Goal: Communication & Community: Answer question/provide support

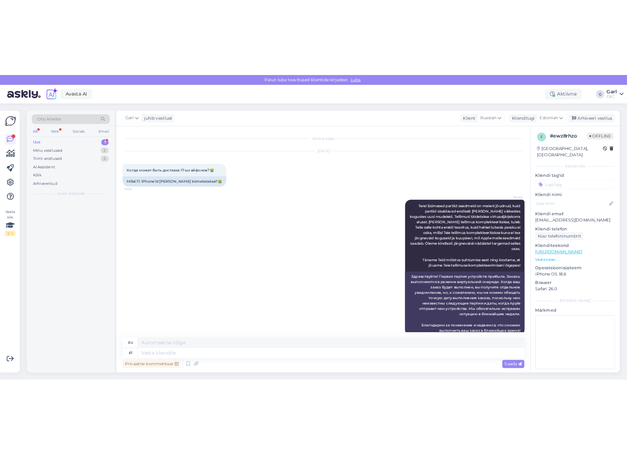
scroll to position [1672, 0]
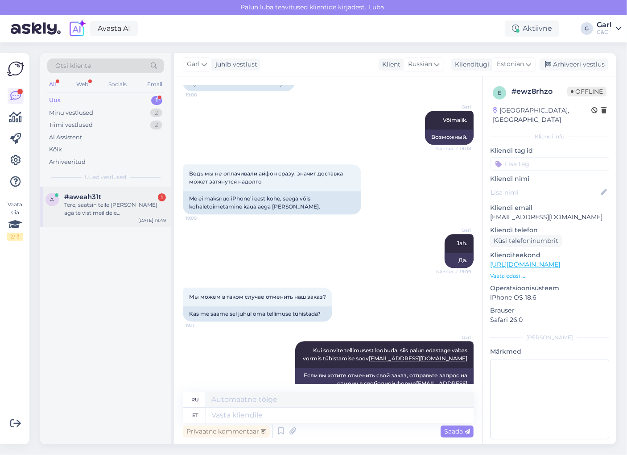
click at [133, 207] on div "Tere, saatsin teile [PERSON_NAME] aga te vist meilidele [PERSON_NAME], seega lo…" at bounding box center [115, 209] width 102 height 16
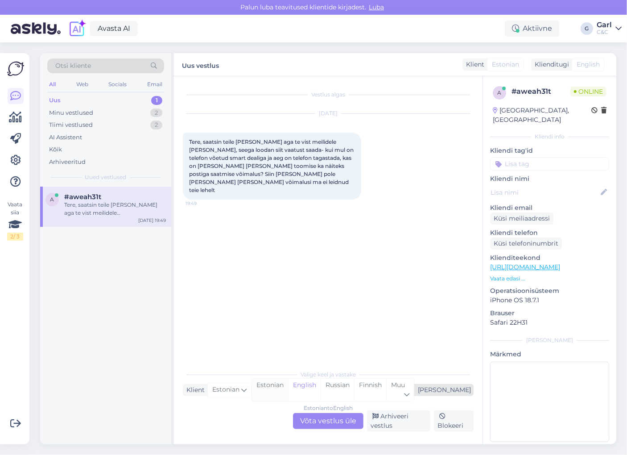
click at [288, 393] on div "Estonian" at bounding box center [270, 389] width 36 height 23
click at [317, 415] on div "Estonian to Estonian Võta vestlus üle" at bounding box center [328, 421] width 70 height 16
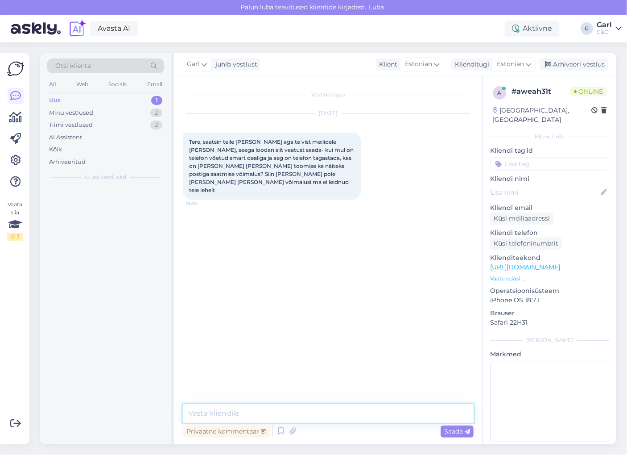
click at [317, 415] on textarea at bounding box center [328, 413] width 291 height 19
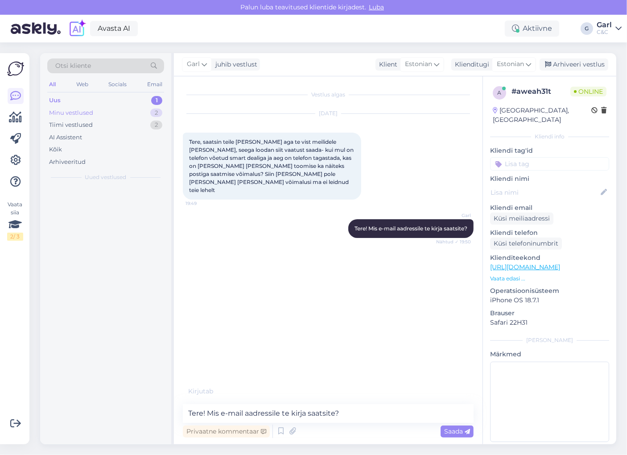
click at [149, 108] on div "Minu vestlused 2" at bounding box center [105, 113] width 117 height 12
click at [149, 99] on div "Uus 1" at bounding box center [105, 100] width 117 height 12
drag, startPoint x: 364, startPoint y: 413, endPoint x: 149, endPoint y: 396, distance: 216.1
click at [149, 396] on div "Otsi kliente All Web Socials Email Uus 1 Minu vestlused 2 Tiimi vestlused 2 AI …" at bounding box center [328, 248] width 576 height 391
type textarea "Kuidas Teie e-"
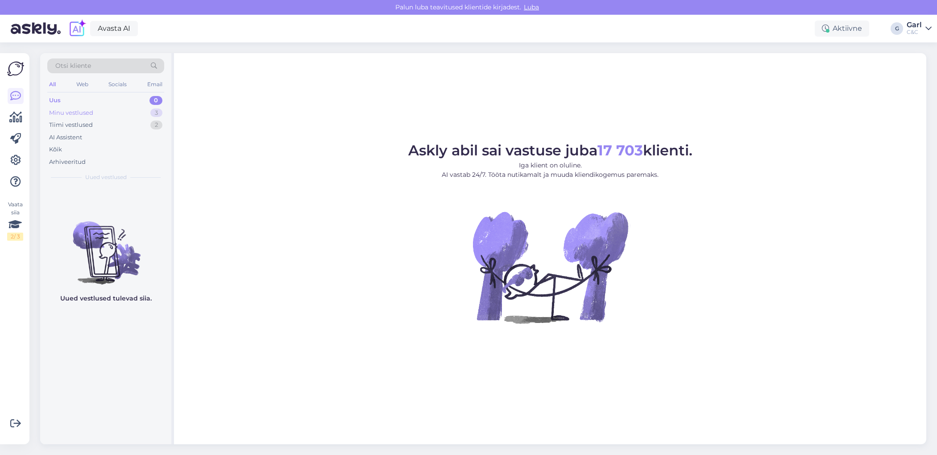
click at [156, 114] on div "3" at bounding box center [156, 112] width 12 height 9
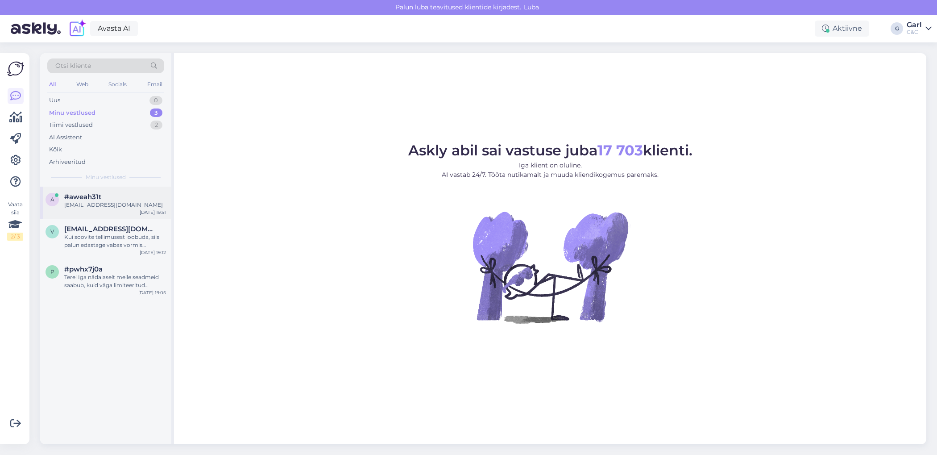
click at [120, 195] on div "#aweah31t" at bounding box center [115, 197] width 102 height 8
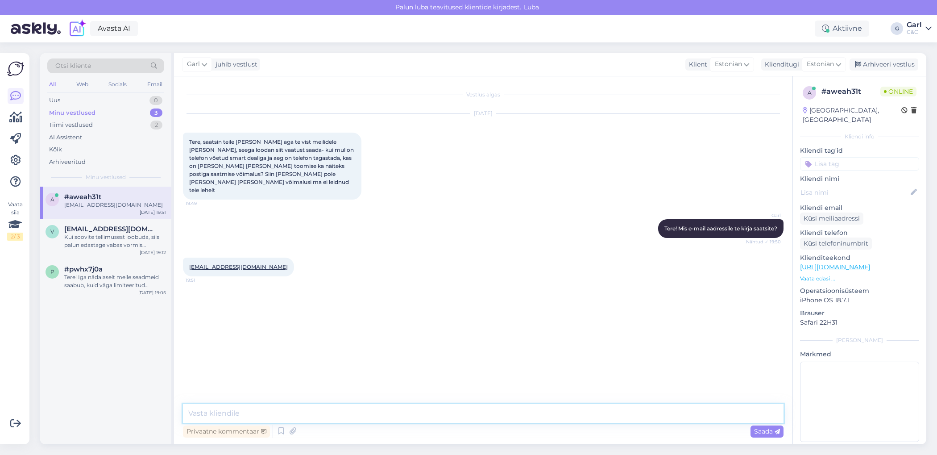
click at [286, 407] on textarea at bounding box center [483, 413] width 600 height 19
type textarea "Kuidas teie e-mail aadress on?"
type textarea "V"
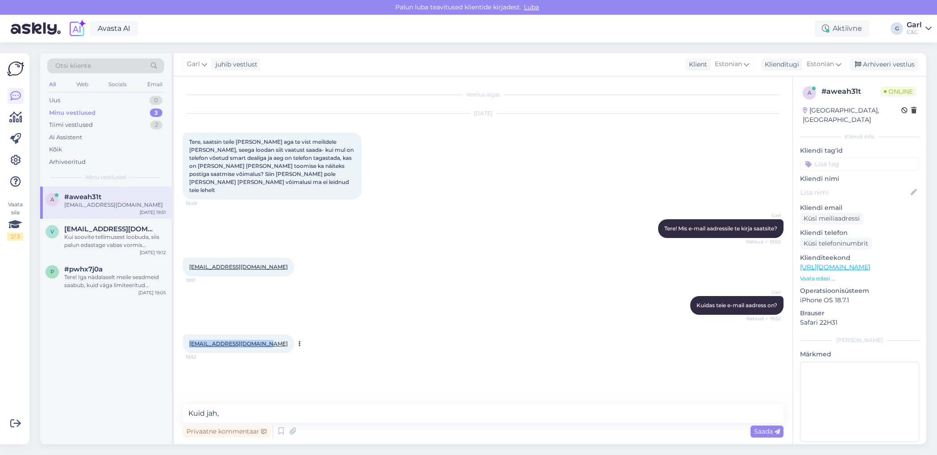
drag, startPoint x: 186, startPoint y: 328, endPoint x: 263, endPoint y: 326, distance: 77.6
click at [263, 334] on div "lindajogisoo@hotmail.com 19:52" at bounding box center [238, 343] width 111 height 19
copy link "[EMAIL_ADDRESS][DOMAIN_NAME]"
click at [262, 403] on div "Vestlus algas Oct 14 2025 Tere, saatsin teile meili aga te vist meilidele ei va…" at bounding box center [483, 260] width 618 height 368
drag, startPoint x: 262, startPoint y: 410, endPoint x: 135, endPoint y: 402, distance: 127.4
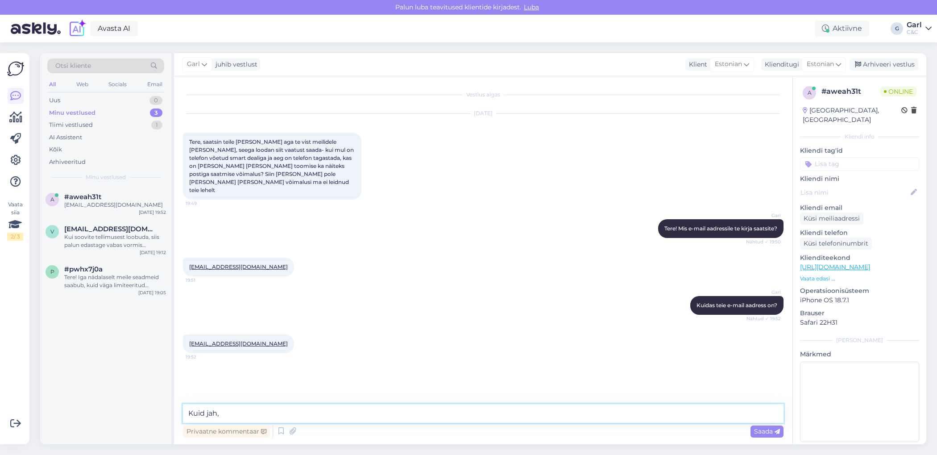
click at [135, 402] on div "Otsi kliente All Web Socials Email Uus 0 Minu vestlused 3 Tiimi vestlused 1 AI …" at bounding box center [483, 248] width 886 height 391
type textarea "V"
paste textarea "[URL][DOMAIN_NAME]"
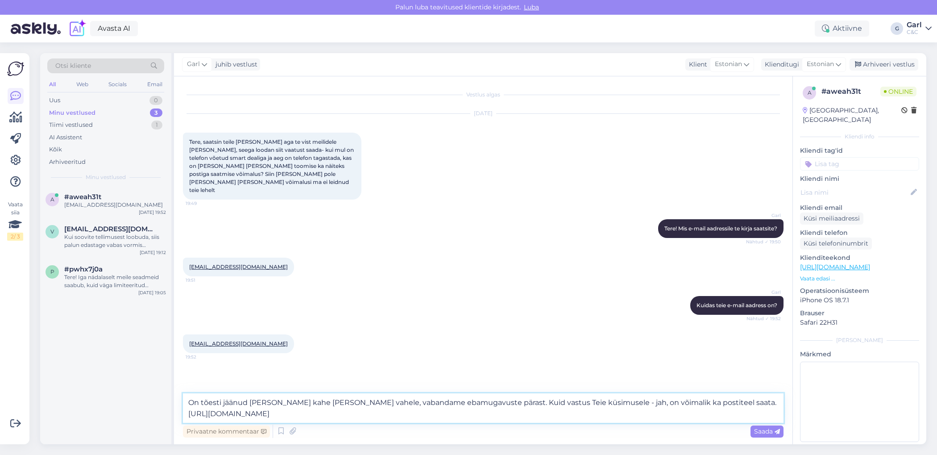
click at [696, 400] on textarea "On tõesti jäänud Teie kiri kahe silma vahele, vabandame ebamugavuste pärast. Ku…" at bounding box center [483, 407] width 600 height 29
click at [629, 418] on textarea "On tõesti jäänud Teie kiri kahe silma vahele, vabandame ebamugavuste pärast. Ku…" at bounding box center [483, 407] width 600 height 29
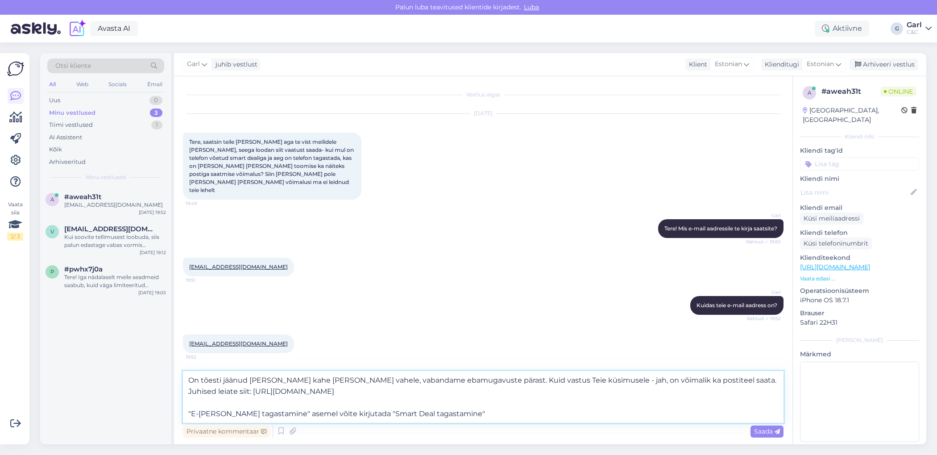
type textarea "On tõesti jäänud Teie kiri kahe silma vahele, vabandame ebamugavuste pärast. Ku…"
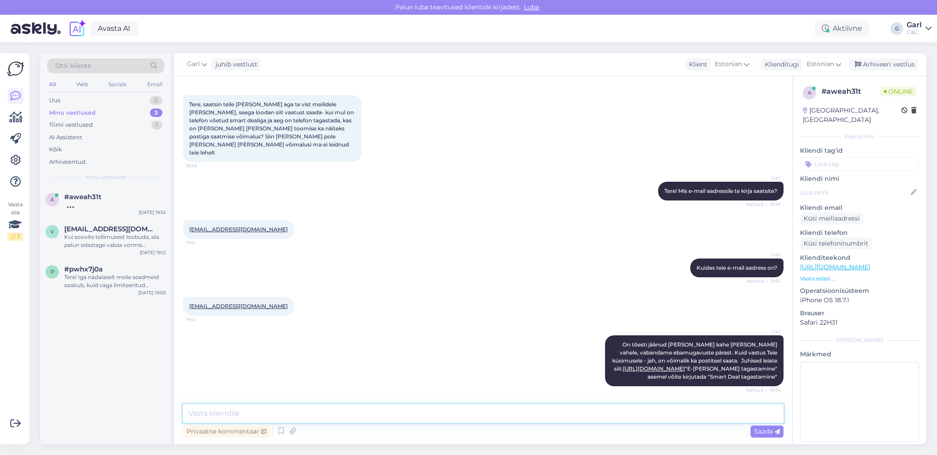
scroll to position [37, 0]
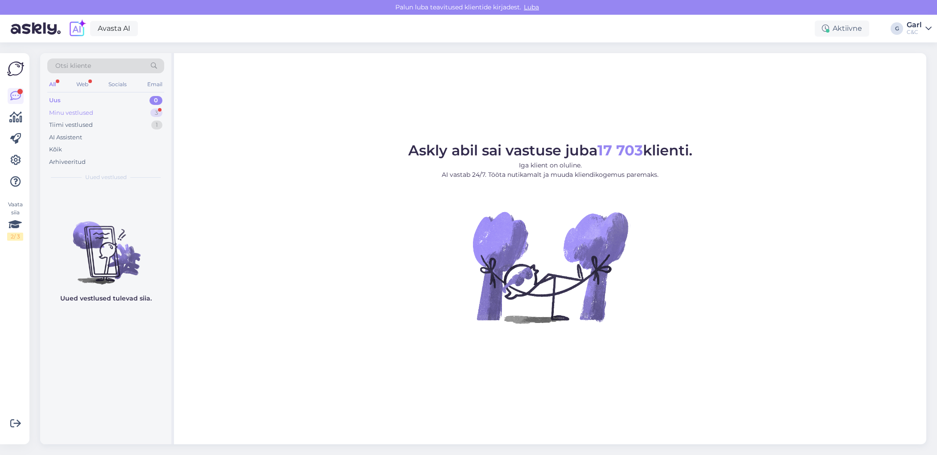
click at [116, 115] on div "Minu vestlused 3" at bounding box center [105, 113] width 117 height 12
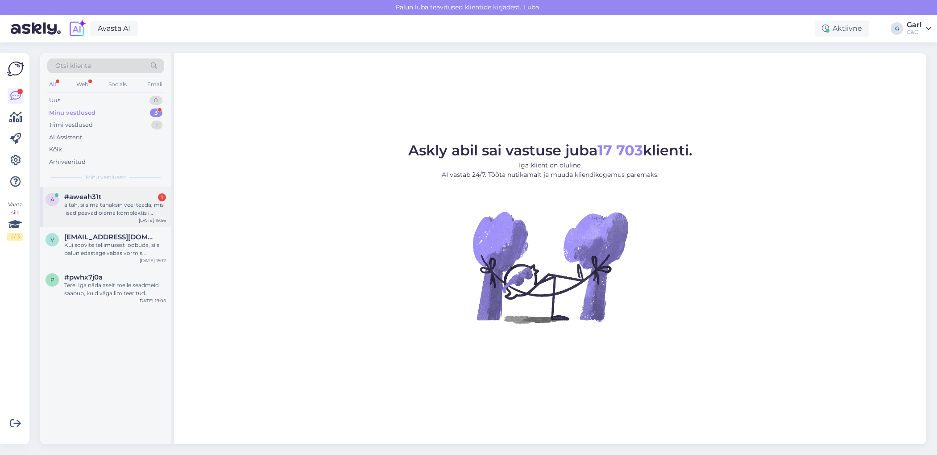
click at [112, 193] on div "#aweah31t 1" at bounding box center [115, 197] width 102 height 8
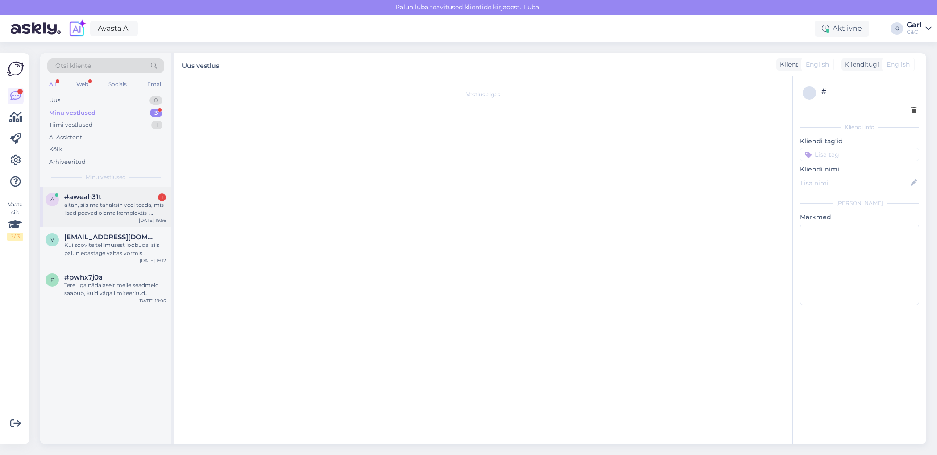
scroll to position [84, 0]
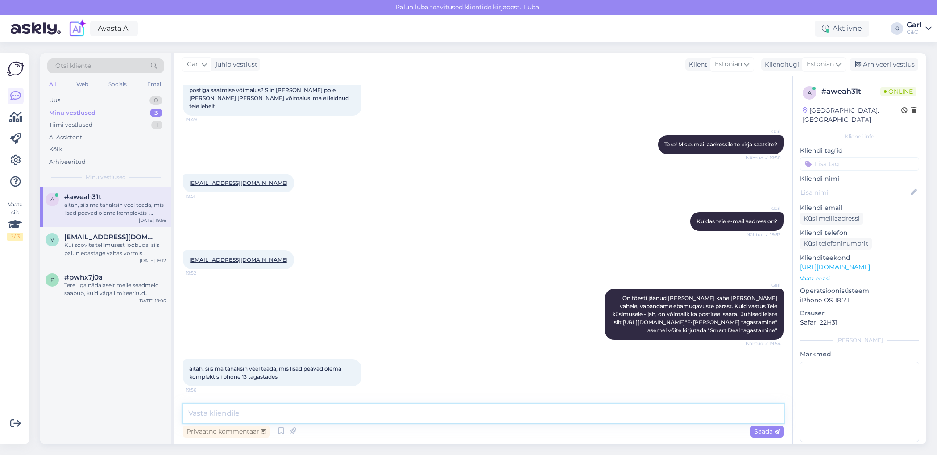
click at [345, 415] on textarea at bounding box center [483, 413] width 600 height 19
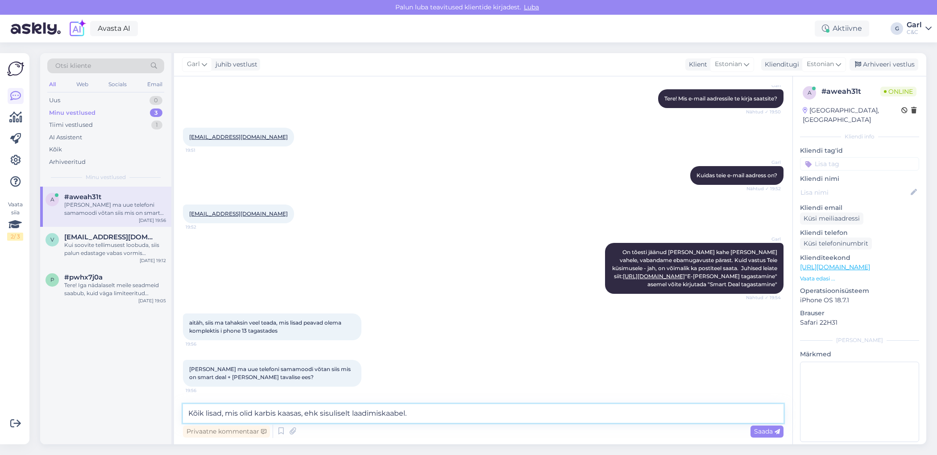
type textarea "Kõik lisad, mis olid karbis kaasas, ehk sisuliselt laadimiskaabel."
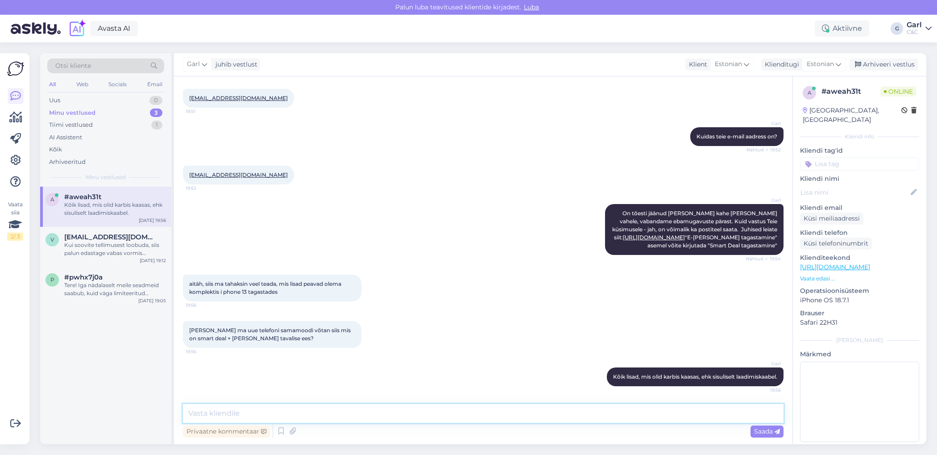
click at [457, 412] on textarea at bounding box center [483, 413] width 600 height 19
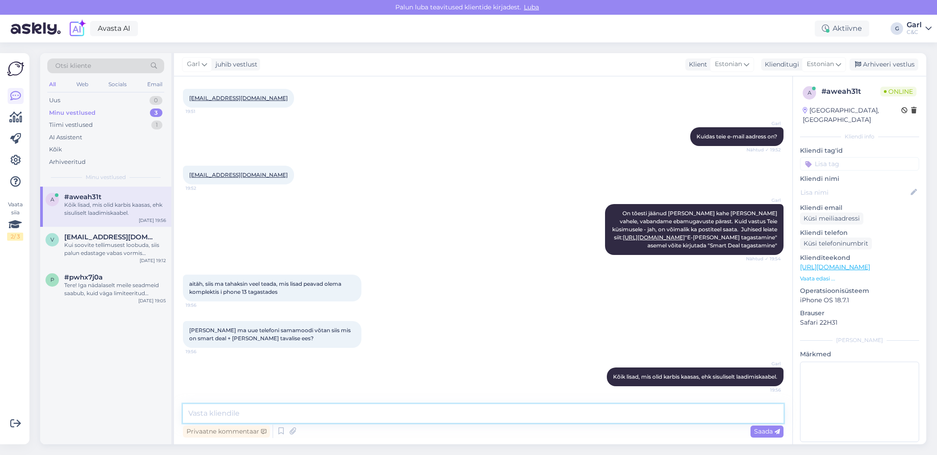
click at [457, 412] on textarea at bounding box center [483, 413] width 600 height 19
click at [457, 413] on textarea at bounding box center [483, 413] width 600 height 19
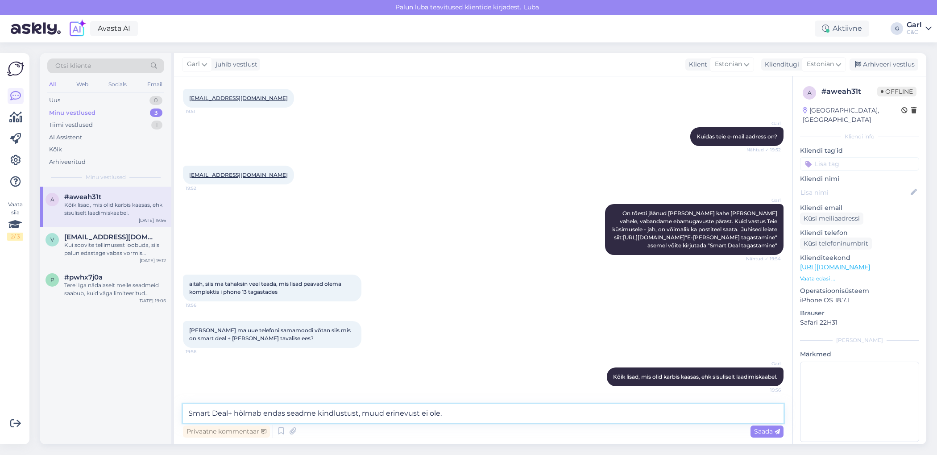
type textarea "Smart Deal+ hõlmab endas seadme kindlustust, muud erinevust ei ole."
drag, startPoint x: 466, startPoint y: 416, endPoint x: 192, endPoint y: 391, distance: 275.1
click at [192, 391] on div "Vestlus algas Oct 14 2025 Tere, saatsin teile meili aga te vist meilidele ei va…" at bounding box center [483, 260] width 618 height 368
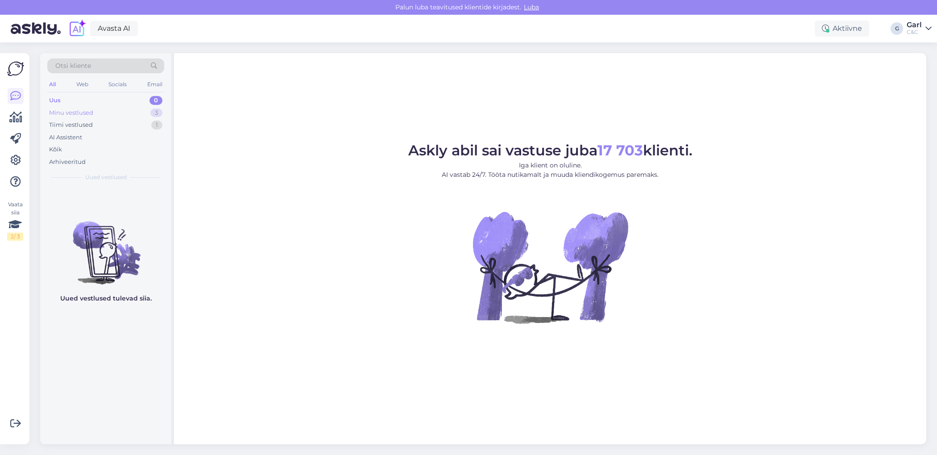
click at [155, 115] on div "3" at bounding box center [156, 112] width 12 height 9
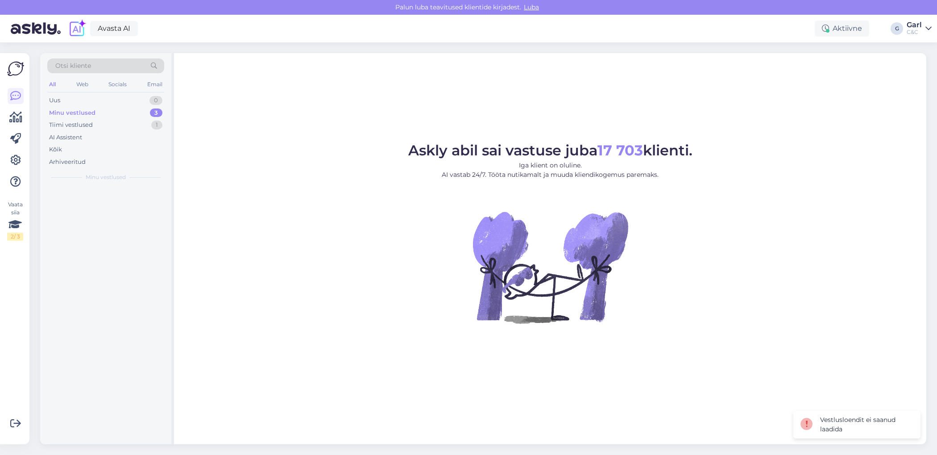
click at [142, 117] on div "Minu vestlused 3" at bounding box center [105, 113] width 117 height 12
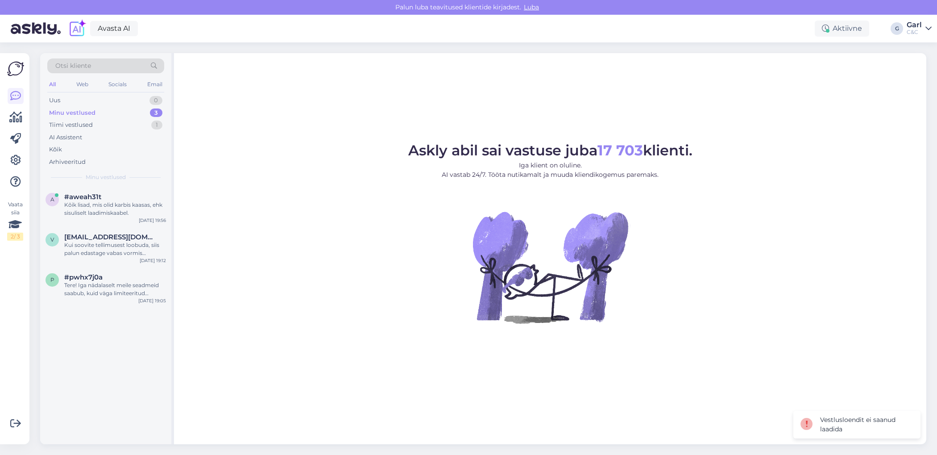
click at [141, 108] on div "Minu vestlused 3" at bounding box center [105, 113] width 117 height 12
click at [142, 110] on div "Minu vestlused 3" at bounding box center [105, 113] width 117 height 12
click at [130, 201] on div "Kõik lisad, mis olid karbis kaasas, ehk sisuliselt laadimiskaabel." at bounding box center [115, 209] width 102 height 16
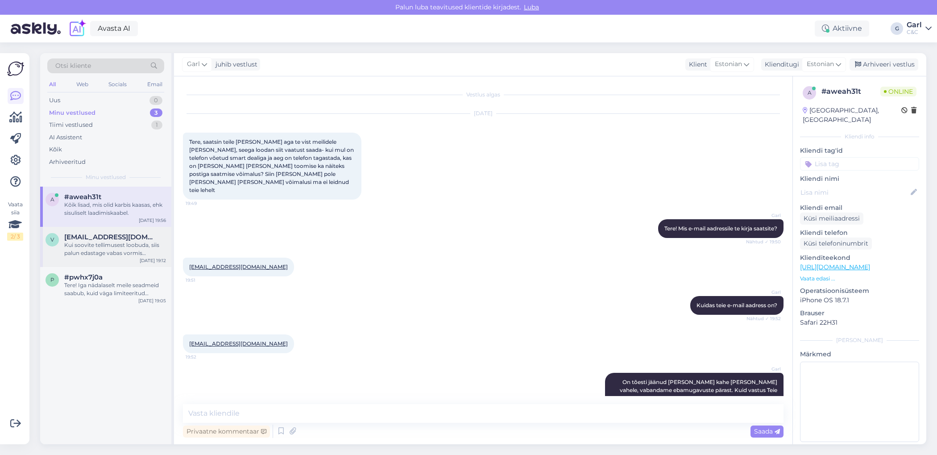
scroll to position [177, 0]
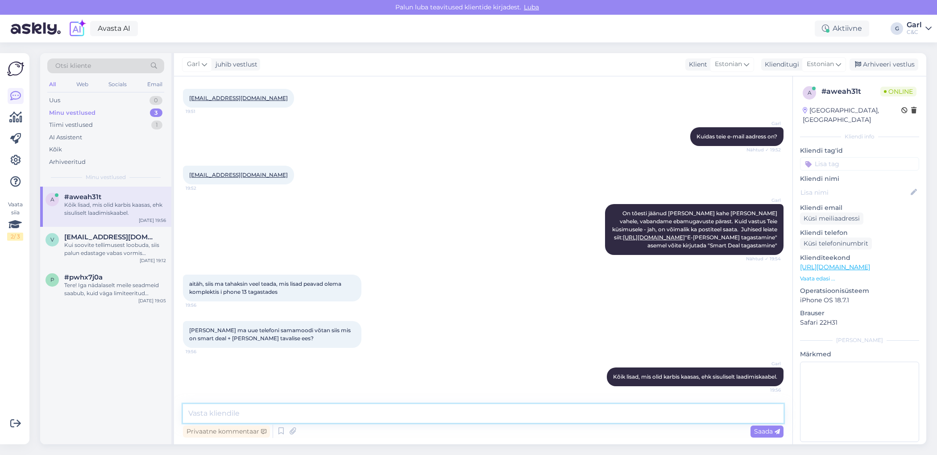
click at [401, 414] on textarea at bounding box center [483, 413] width 600 height 19
paste textarea "Smart Deal+ hõlmab endas seadme kindlustust, muud erinevust ei ole."
type textarea "Smart Deal+ hõlmab endas seadme kindlustust, muud erinevust ei ole."
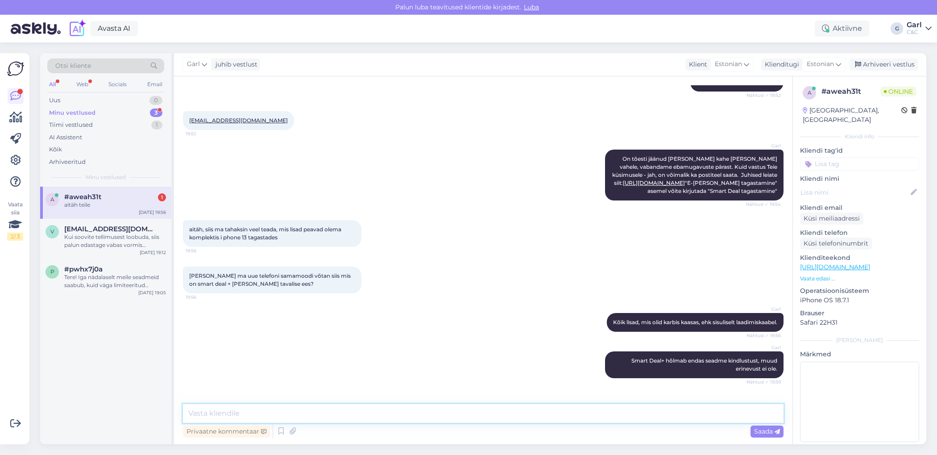
scroll to position [261, 0]
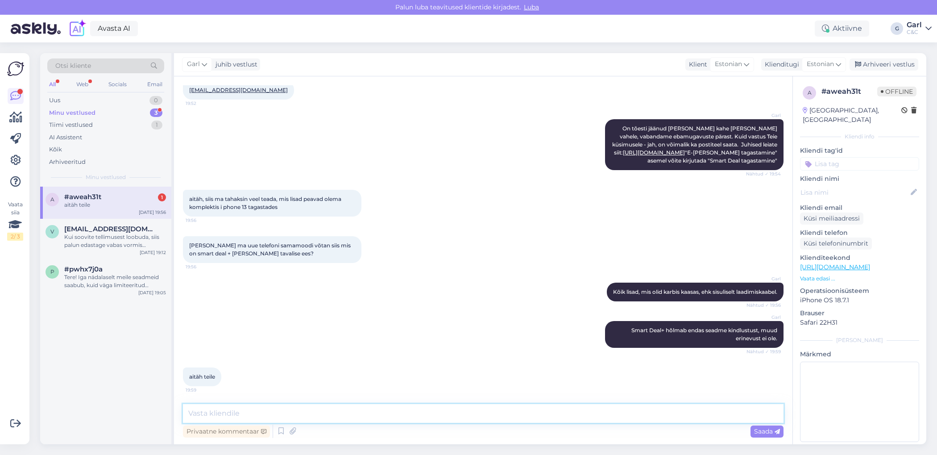
click at [381, 410] on textarea at bounding box center [483, 413] width 600 height 19
type textarea "Ikka, võtke heaks!"
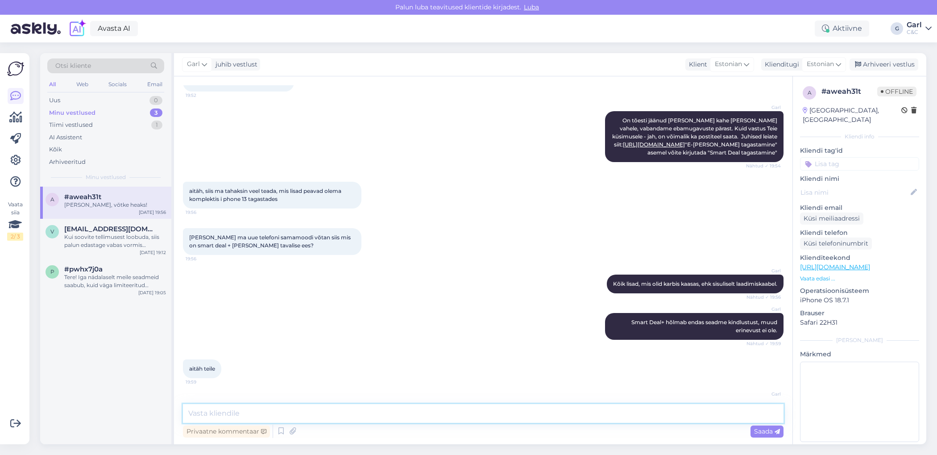
scroll to position [299, 0]
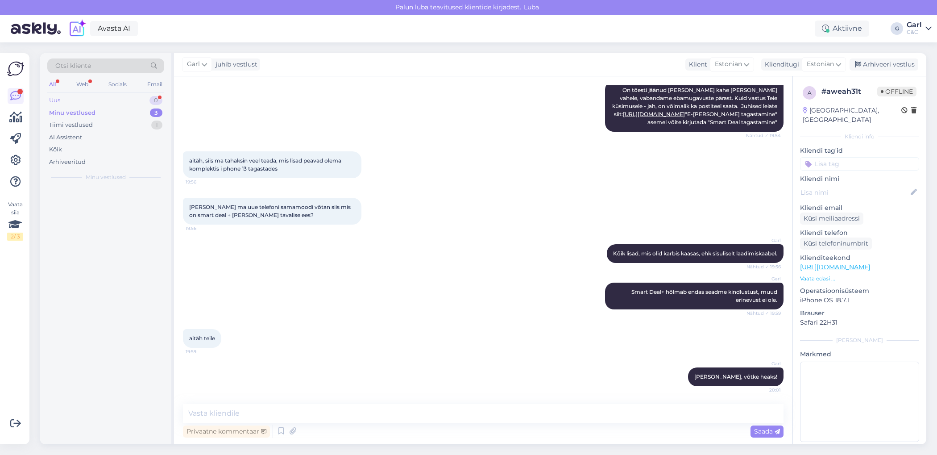
click at [138, 102] on div "Uus 0" at bounding box center [105, 100] width 117 height 12
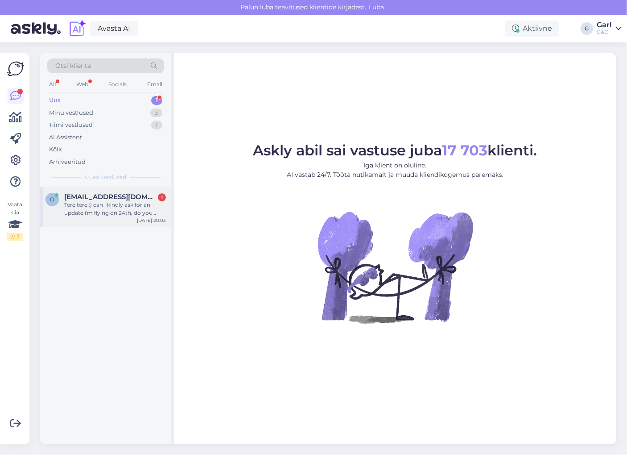
click at [124, 199] on span "onurkaank@gmail.com" at bounding box center [110, 197] width 93 height 8
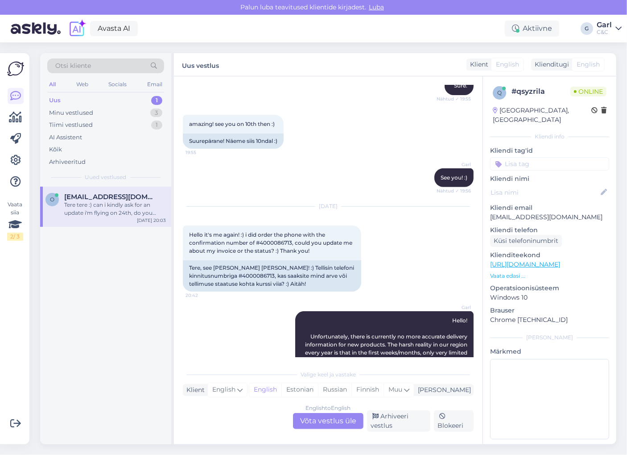
scroll to position [279, 0]
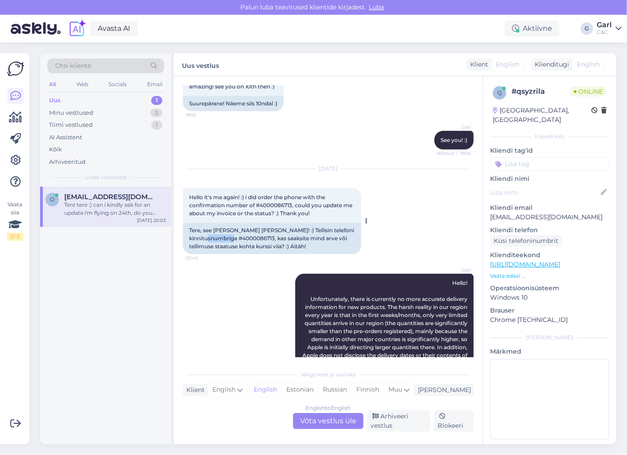
drag, startPoint x: 195, startPoint y: 238, endPoint x: 223, endPoint y: 240, distance: 27.7
click at [223, 240] on div "Tere, see olen jälle mina! :) Tellisin telefoni kinnitusnumbriga #4000086713, k…" at bounding box center [272, 238] width 178 height 31
drag, startPoint x: 226, startPoint y: 239, endPoint x: 194, endPoint y: 240, distance: 32.1
click at [194, 240] on div "Tere, see [PERSON_NAME] [PERSON_NAME]! :) Tellisin telefoni kinnitusnumbriga #4…" at bounding box center [272, 238] width 178 height 31
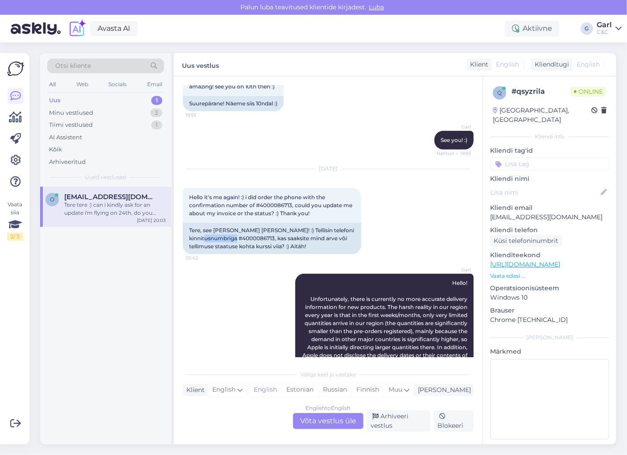
copy div "4000086713"
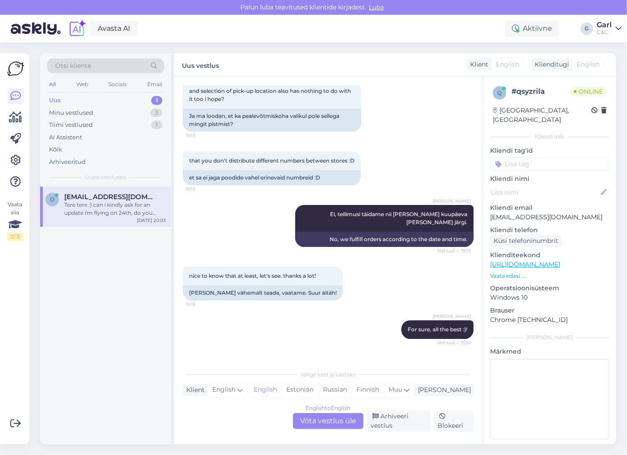
scroll to position [1982, 0]
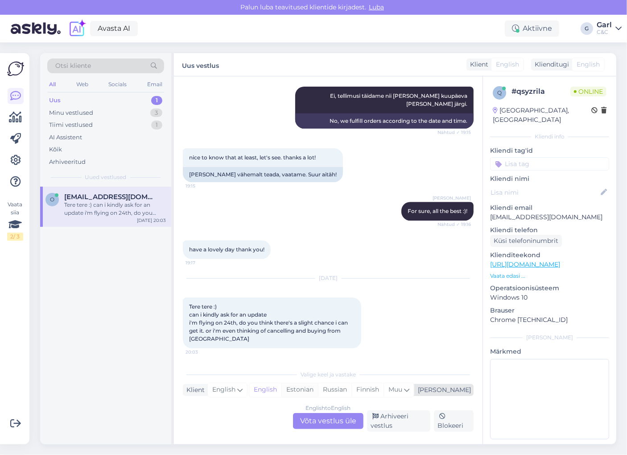
click at [318, 393] on div "Estonian" at bounding box center [300, 389] width 37 height 13
click at [334, 421] on div "English to Estonian Võta vestlus üle" at bounding box center [328, 421] width 70 height 16
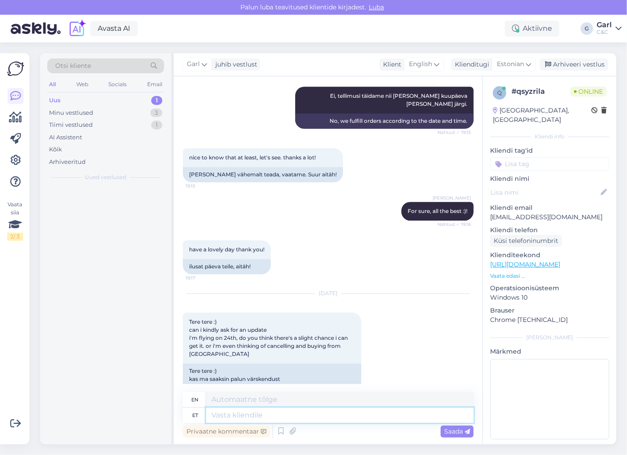
click at [315, 415] on textarea at bounding box center [340, 414] width 268 height 15
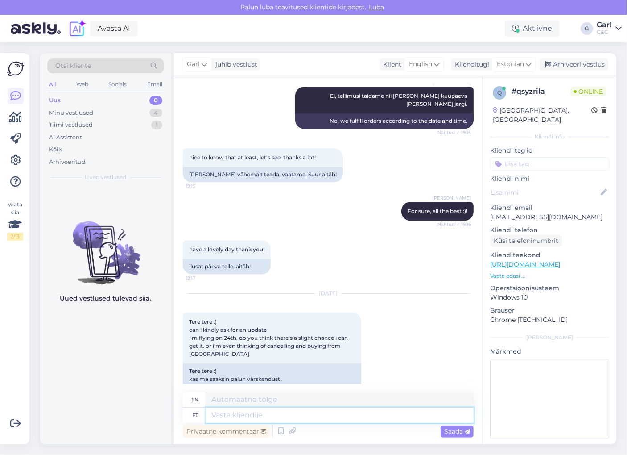
scroll to position [2018, 0]
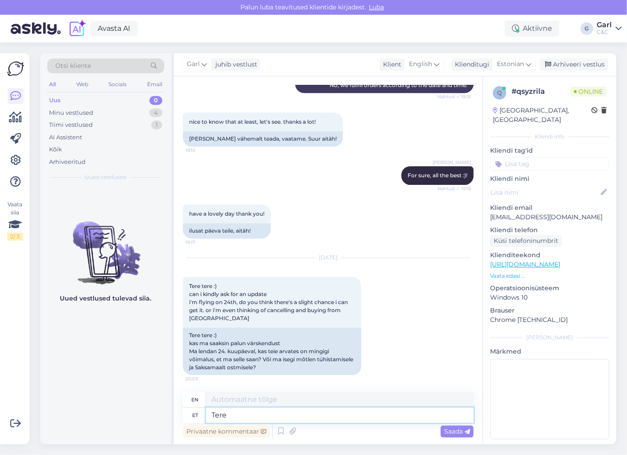
type textarea "Tere"
type textarea "Hello"
type textarea "Tere!"
type textarea "Hello!"
type textarea "Tere! Kahjuks mei"
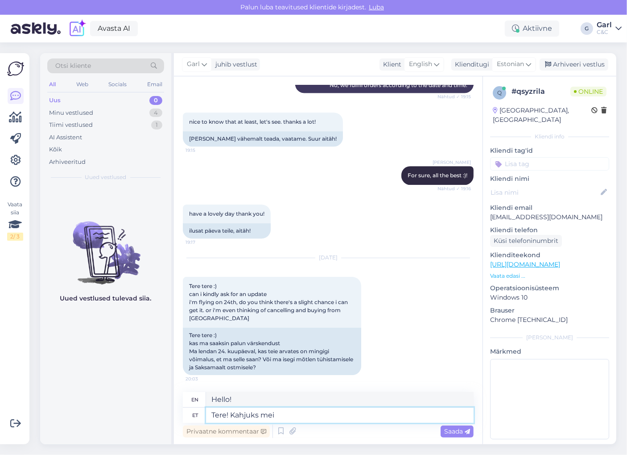
type textarea "Hello! Unfortunately"
type textarea "Tere! Kahjuks meil"
type textarea "Hello! Unfortunately we have"
type textarea "Tere! Kahjuks meil tõesti ei"
type textarea "Hello! Unfortunately we really don't have"
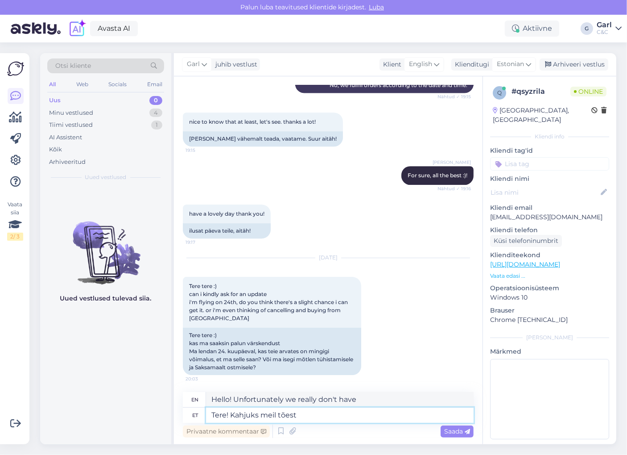
type textarea "Tere! Kahjuks meil tões"
type textarea "Hello! Unfortunately we really"
type textarea "Tere! Kahjuks meil"
type textarea "Hello! Unfortunately we have"
type textarea "Tere! Kah"
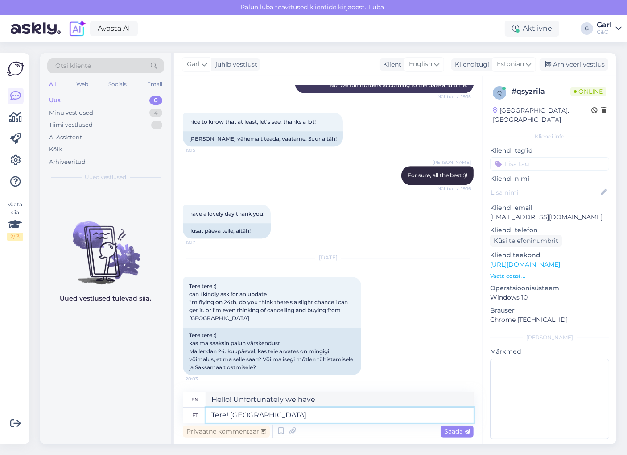
type textarea "Hello! Unfortunately"
type textarea "Tere!"
type textarea "Hello!"
type textarea "Tere! Ikka on"
type textarea "Hello! Still"
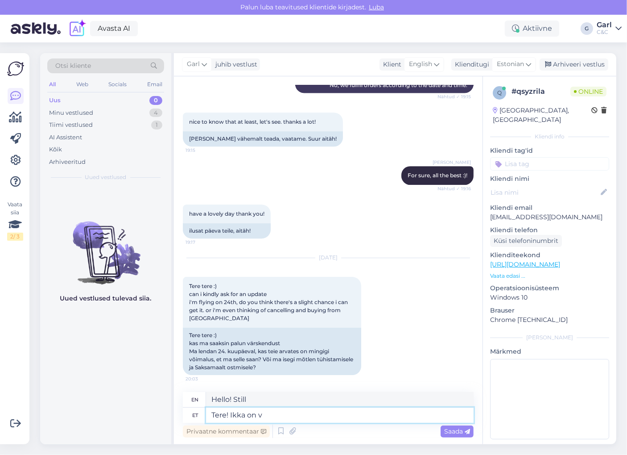
type textarea "Tere! Ikka on võ"
type textarea "Hello! It's still there."
type textarea "Tere! Ikka on võimalus, ku"
type textarea "Hello! There is still a chance,"
type textarea "Tere! Ikka on võimalus, kui"
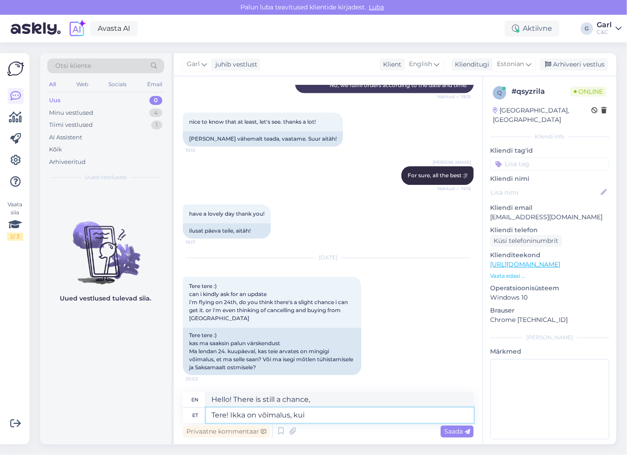
type textarea "Hello! There is still a chance if"
type textarea "Tere! Ikka on võimalus, kuid"
type textarea "Hello! There is still a chance, but"
type textarea "Tere! Ikka on võimalus, kuid kahjuks me"
type textarea "Hello! There is still a chance, but unfortunately"
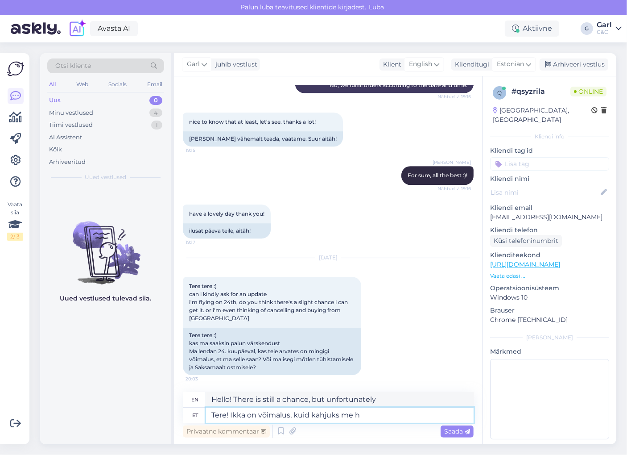
type textarea "Tere! Ikka on võimalus, kuid kahjuks me he"
type textarea "Hello! There is still a chance, but unfortunately we"
type textarea "Tere! Ikka on võimalus, kuid kahjuks me hetkel mi"
type textarea "Hello! There is still a chance, but unfortunately we are currently"
type textarea "Tere! Ikka on võimalus, kuid kahjuks me hetkel midagi gar"
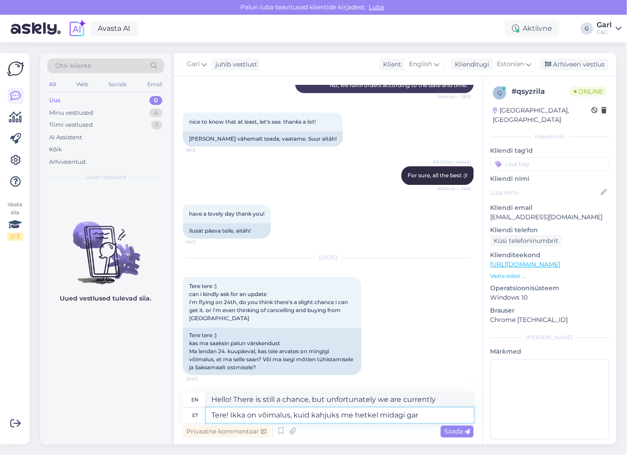
type textarea "Hello! There is still a chance, but unfortunately we are not doing anything at …"
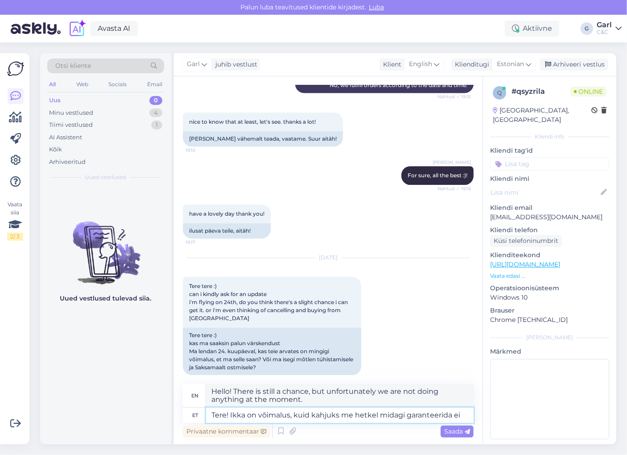
type textarea "Tere! Ikka on võimalus, kuid kahjuks me hetkel midagi garanteerida ei s"
type textarea "Hello! There is still a chance, but unfortunately we cannot guarantee anything …"
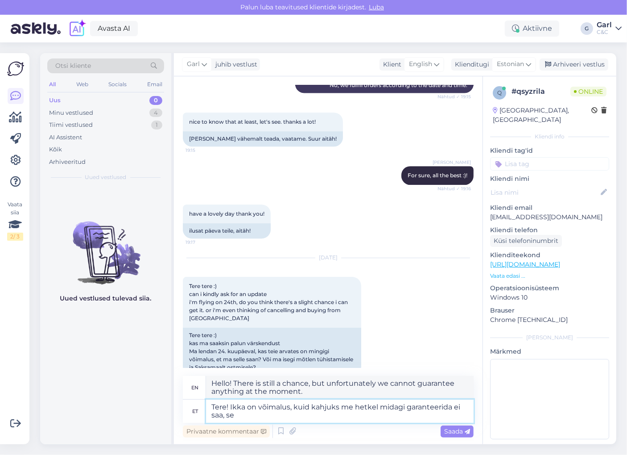
type textarea "Tere! Ikka on võimalus, kuid kahjuks me hetkel midagi garanteerida ei saa, ses"
type textarea "Hi! There is still a chance, but unfortunately we cannot guarantee anything at …"
type textarea "Tere! Ikka on võimalus, kuid kahjuks me hetkel midagi garanteerida ei saa, sest…"
type textarea "Hello! There is still a chance, but unfortunately we cannot guarantee anything …"
type textarea "Tere! Ikka on võimalus, kuid kahjuks me hetkel midagi garanteerida ei saa, sest…"
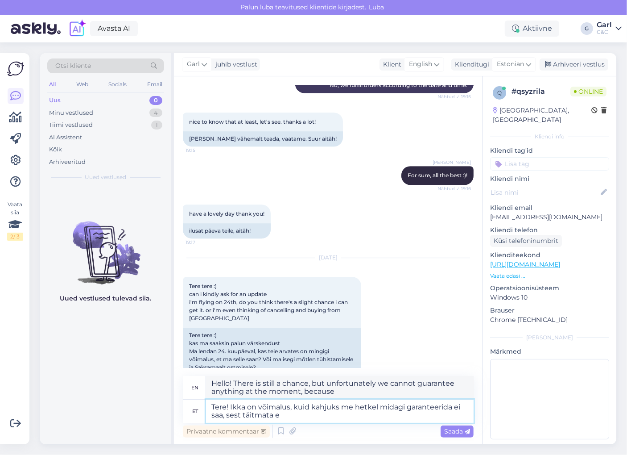
type textarea "Hello! There is still a possibility, but unfortunately we cannot guarantee anyt…"
type textarea "Tere! Ikka on võimalus, kuid kahjuks me hetkel midagi garanteerida ei saa, sest…"
type textarea "Hello! There is still a chance, but unfortunately we cannot guarantee anything …"
type textarea "Tere! Ikka on võimalus, kuid kahjuks me hetkel midagi garanteerida ei saa, sest…"
type textarea "Hi! There is still a chance, but unfortunately we cannot guarantee anything at …"
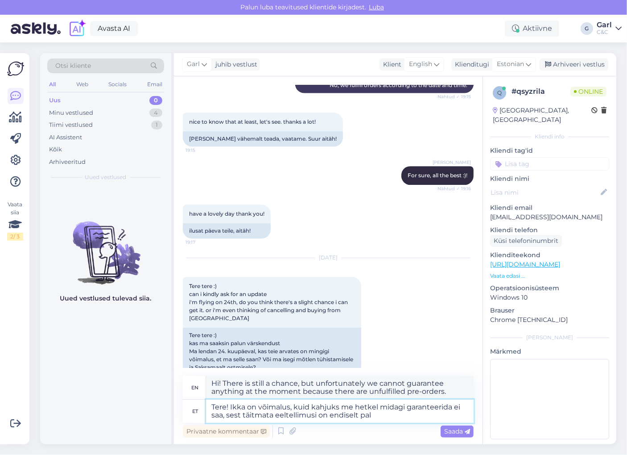
type textarea "Tere! Ikka on võimalus, kuid kahjuks me hetkel midagi garanteerida ei saa, sest…"
type textarea "Hi! There is still a chance, but unfortunately we cannot guarantee anything at …"
type textarea "Tere! Ikka on võimalus, kuid kahjuks me hetkel midagi garanteerida ei saa, sest…"
type textarea "Hi! There is still a chance, but unfortunately we cannot guarantee anything at …"
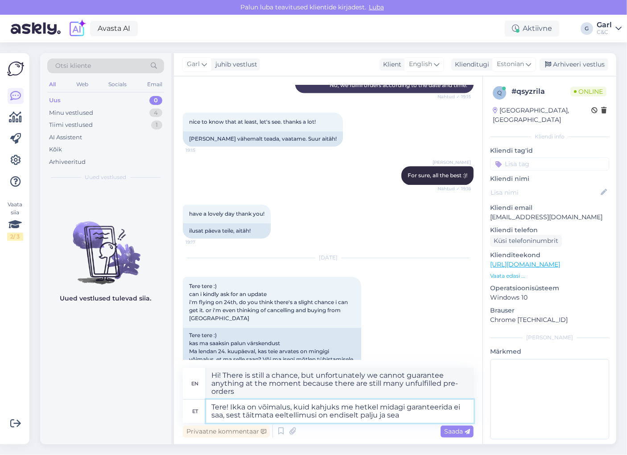
type textarea "Tere! Ikka on võimalus, kuid kahjuks me hetkel midagi garanteerida ei saa, sest…"
type textarea "Hello! There is still a chance, but unfortunately we cannot guarantee anything …"
type textarea "Tere! Ikka on võimalus, kuid kahjuks me hetkel midagi garanteerida ei saa, sest…"
type textarea "Hello! There is still a chance, but unfortunately we cannot guarantee anything …"
type textarea "Tere! Ikka on võimalus, kuid kahjuks me hetkel midagi garanteerida ei saa, sest…"
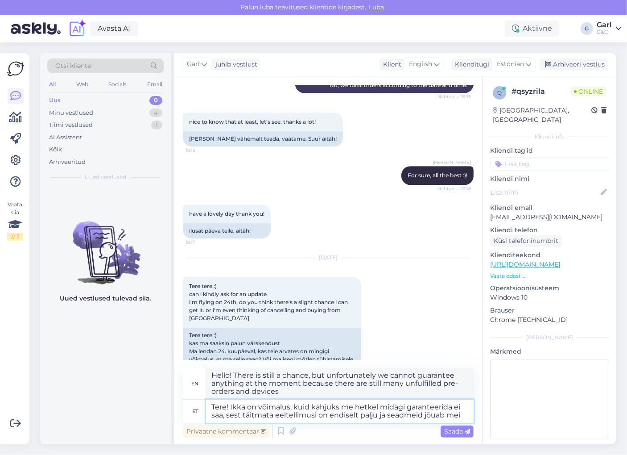
type textarea "Hello! There is still a chance, but unfortunately we cannot guarantee anything …"
type textarea "Tere! Ikka on võimalus, kuid kahjuks me hetkel midagi garanteerida ei saa, sest…"
type textarea "Hello! There is still a chance, but unfortunately we cannot guarantee anything …"
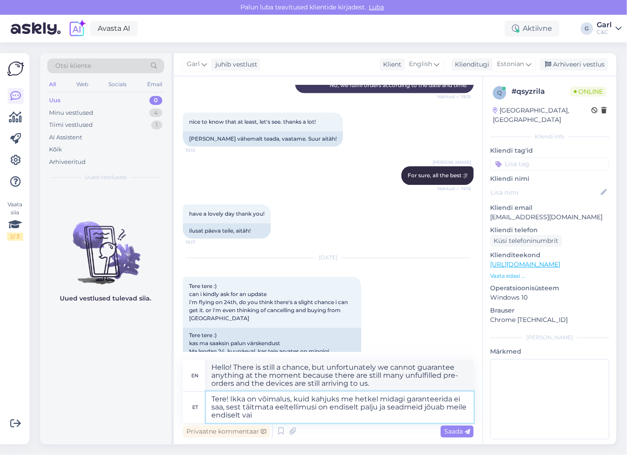
type textarea "Tere! Ikka on võimalus, kuid kahjuks me hetkel midagi garanteerida ei saa, sest…"
type textarea "Hi! There is still a chance, but unfortunately we cannot guarantee anything at …"
type textarea "Tere! Ikka on võimalus, kuid kahjuks me hetkel midagi garanteerida ei saa, sest…"
type textarea "Hello! There is still a chance, but unfortunately we cannot guarantee anything …"
type textarea "Tere! Ikka on võimalus, kuid kahjuks me hetkel midagi garanteerida ei saa, sest…"
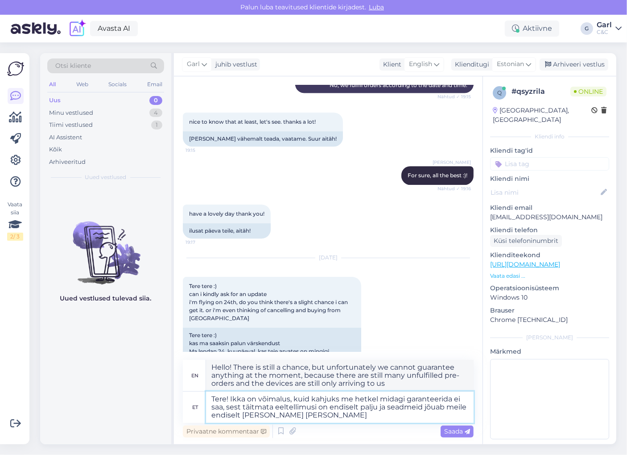
type textarea "Hello! There is still a chance, but unfortunately we cannot guarantee anything …"
type textarea "Tere! Ikka on võimalus, kuid kahjuks me hetkel midagi garanteerida ei saa, sest…"
type textarea "Hello! There is still a chance, but unfortunately we cannot guarantee anything …"
type textarea "Tere! Ikka on võimalus, kuid kahjuks me hetkel midagi garanteerida ei saa, sest…"
type textarea "Hello! There is still a chance, but unfortunately we cannot guarantee anything …"
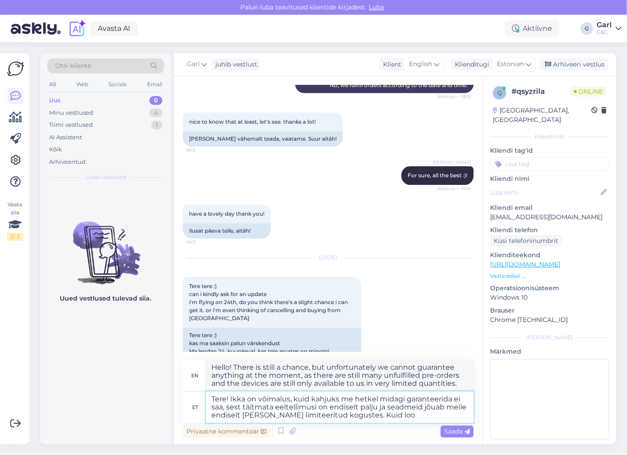
type textarea "Tere! Ikka on võimalus, kuid kahjuks me hetkel midagi garanteerida ei saa, sest…"
type textarea "Hello! There is still a chance, but unfortunately we cannot guarantee anything …"
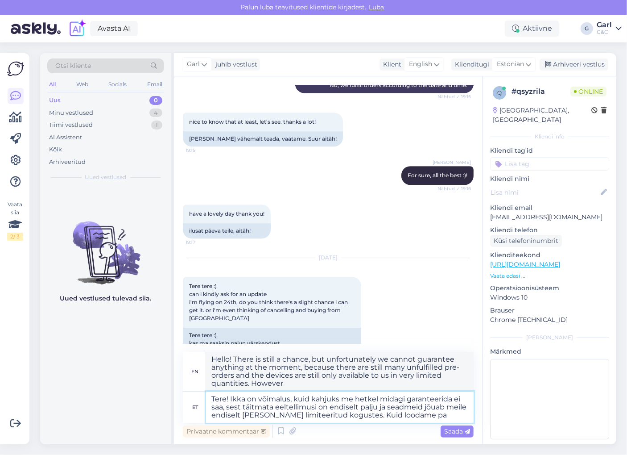
type textarea "Tere! Ikka on võimalus, kuid kahjuks me hetkel midagi garanteerida ei saa, sest…"
type textarea "Hello! There is still a chance, but unfortunately we cannot guarantee anything …"
type textarea "Tere! Ikka on võimalus, kuid kahjuks me hetkel midagi garanteerida ei saa, sest…"
type textarea "Hi! There is still a chance, but unfortunately we cannot guarantee anything at …"
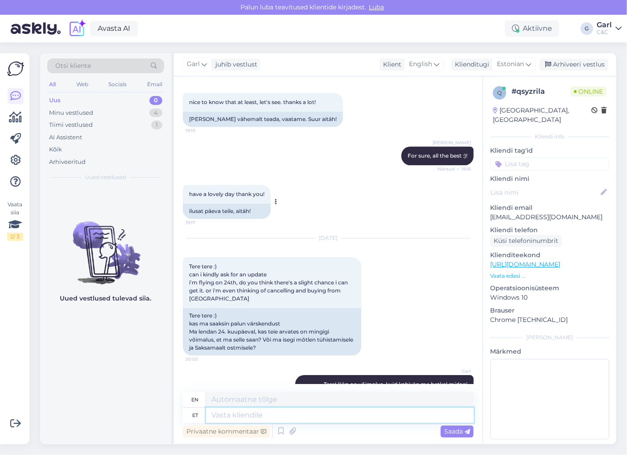
scroll to position [2120, 0]
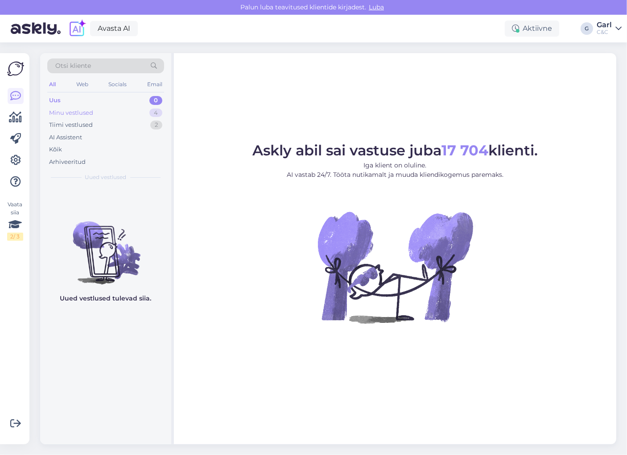
click at [123, 115] on div "Minu vestlused 4" at bounding box center [105, 113] width 117 height 12
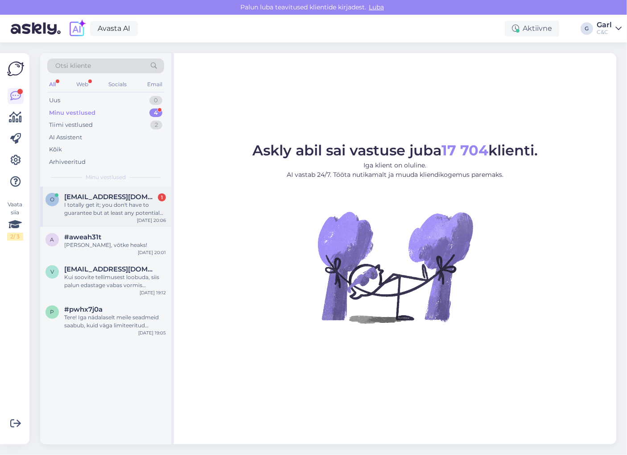
click at [139, 190] on div "o onurkaank@gmail.com 1 I totally get it; you don't have to guarantee but at le…" at bounding box center [105, 206] width 131 height 40
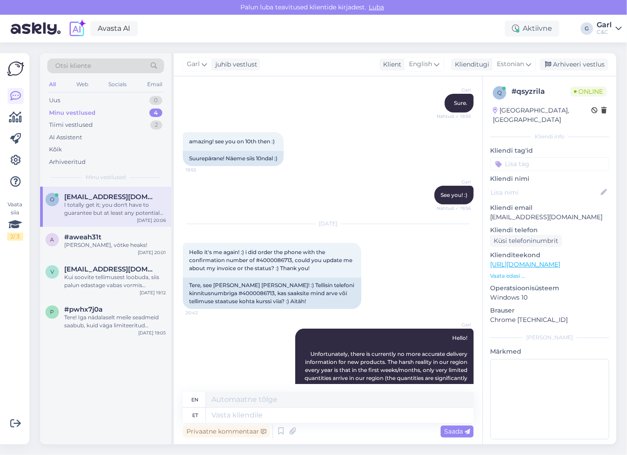
scroll to position [189, 0]
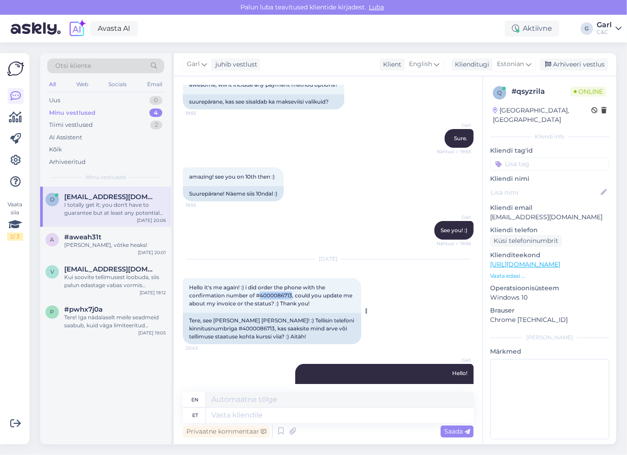
drag, startPoint x: 260, startPoint y: 294, endPoint x: 293, endPoint y: 294, distance: 33.0
click at [293, 294] on span "Hello it's me again! :) i did order the phone with the confirmation number of #…" at bounding box center [271, 295] width 165 height 23
copy span "4000086713"
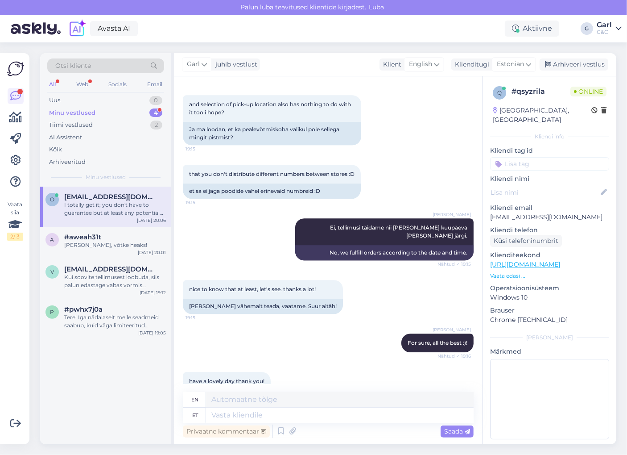
scroll to position [2189, 0]
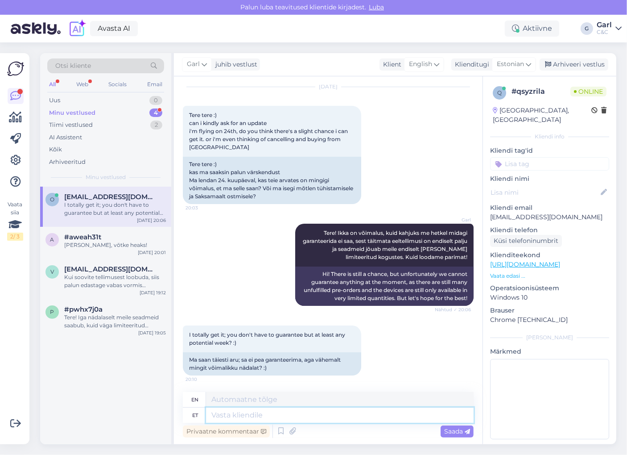
click at [304, 407] on textarea at bounding box center [340, 414] width 268 height 15
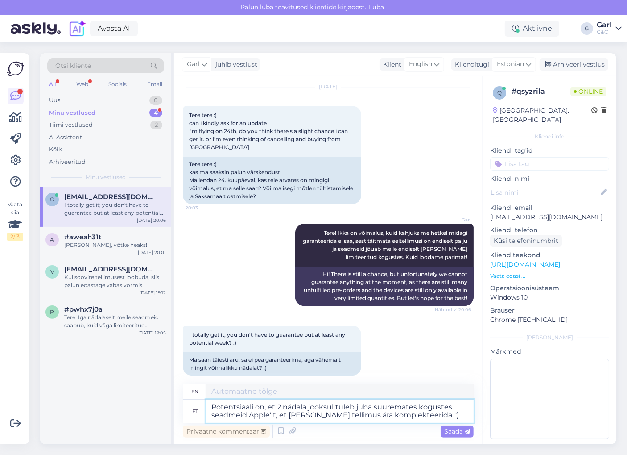
type textarea "Potentsiaali on, et 2 nädala jooksul tuleb juba suuremates kogustes seadmeid Ap…"
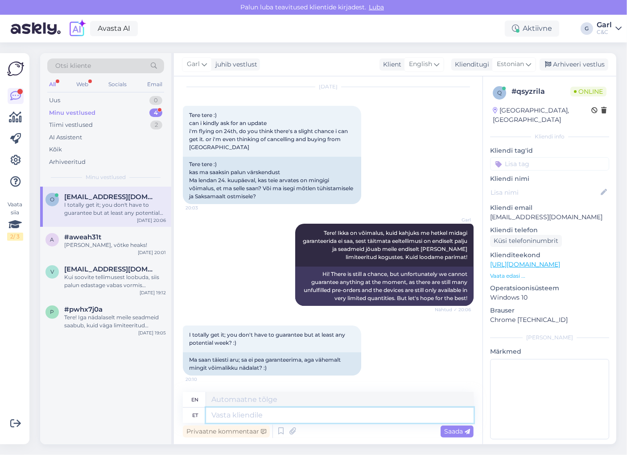
paste textarea "Potentsiaali on, et 2 nädala jooksul tuleb juba suuremates kogustes seadmeid Ap…"
type textarea "Potentsiaali on, et 2 nädala jooksul tuleb juba suuremates kogustes seadmeid Ap…"
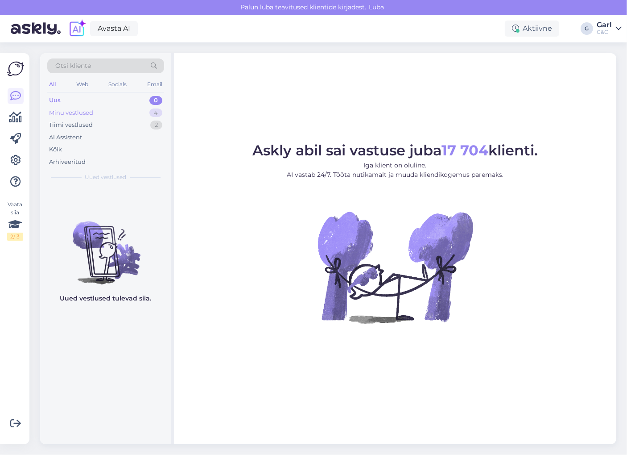
click at [87, 107] on div "Minu vestlused 4" at bounding box center [105, 113] width 117 height 12
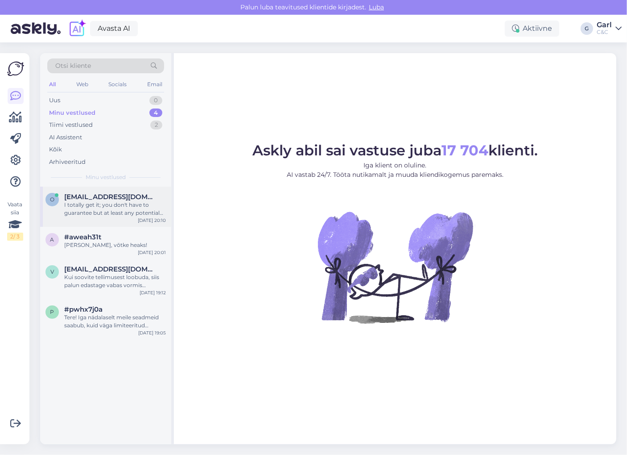
click at [108, 209] on div "I totally get it; you don't have to guarantee but at least any potential week? …" at bounding box center [115, 209] width 102 height 16
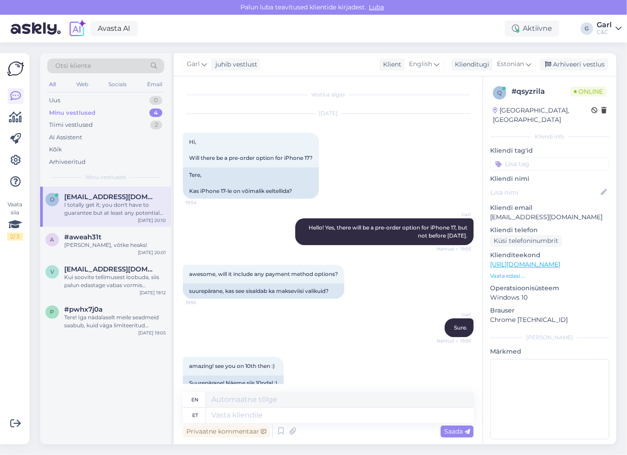
scroll to position [2189, 0]
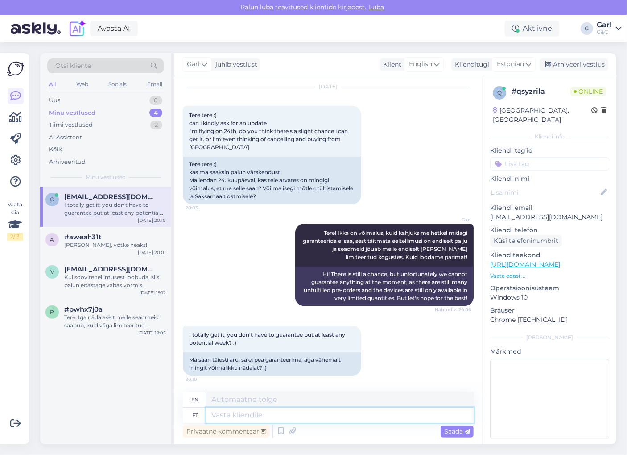
click at [335, 421] on textarea at bounding box center [340, 414] width 268 height 15
paste textarea "Potentsiaali on, et 2 nädala jooksul tuleb juba suuremates kogustes seadmeid Ap…"
type textarea "Potentsiaali on, et 2 nädala jooksul tuleb juba suuremates kogustes seadmeid Ap…"
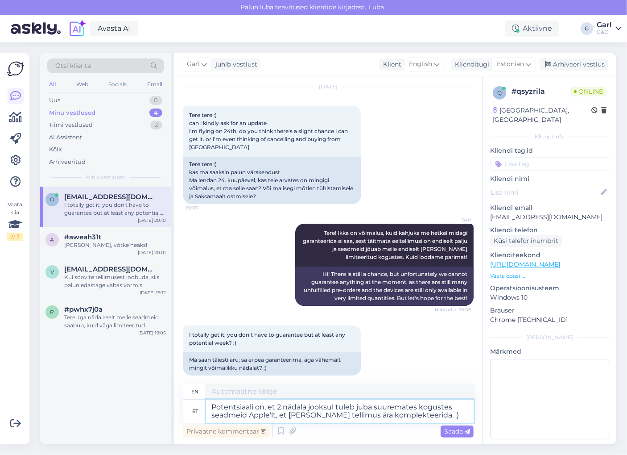
type textarea "There is a potential that [DATE], larger quantities of devices will arrive from…"
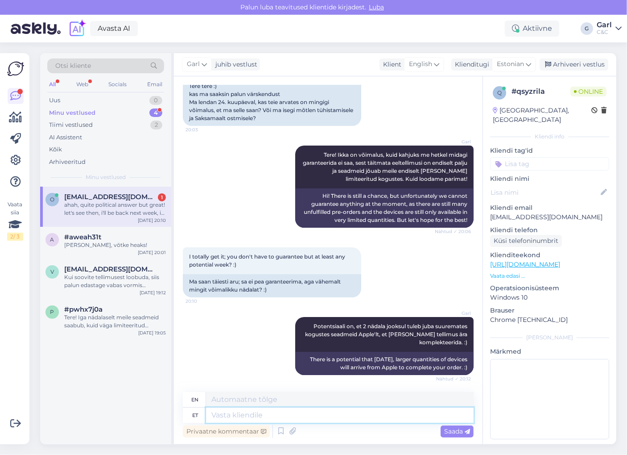
scroll to position [2376, 0]
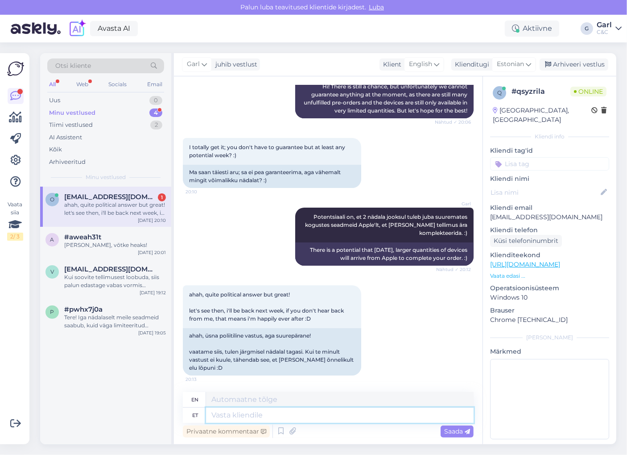
click at [288, 415] on textarea at bounding box center [340, 414] width 268 height 15
type textarea "Kui m"
type textarea "If"
type textarea "Kui mujalt ol"
type textarea "If from elsewhere"
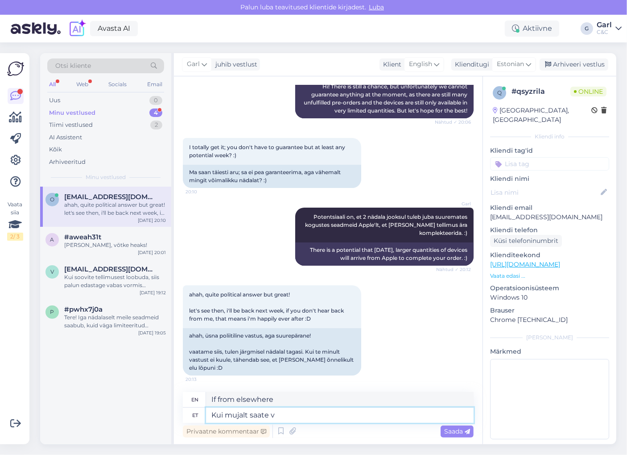
type textarea "Kui mujalt saate va"
type textarea "If you can get it from somewhere else"
type textarea "Kui mujalt saate varem kät"
type textarea "If you get it earlier from elsewhere"
type textarea "Kui mujalt saate varem kätte, siis"
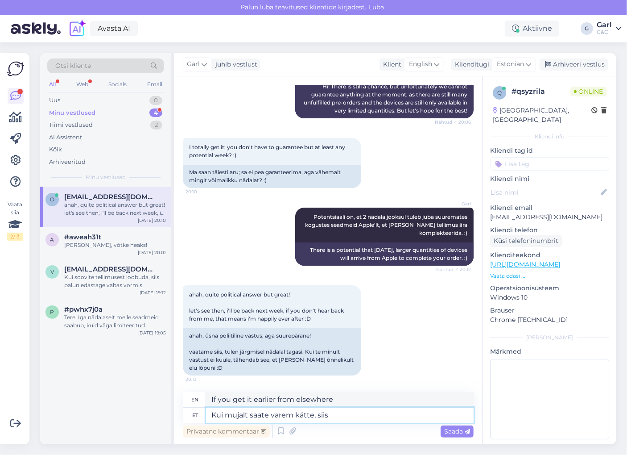
type textarea "If you can get it earlier from elsewhere,"
type textarea "Kui mujalt saate varem kätte, siis andke jul"
type textarea "If you can get it earlier from somewhere else, then"
type textarea "Kui mujalt saate varem kätte, siis andke julgelt"
type textarea "If you can get it sooner from somewhere else, feel free to give it."
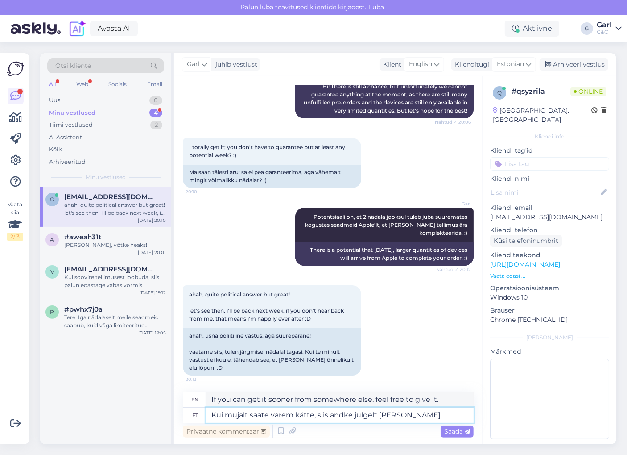
type textarea "Kui mujalt saate varem kätte, siis andke julgelt teada kli"
type textarea "If you can get it sooner from somewhere else, please let me know."
type textarea "Kui mujalt saate varem kätte, siis andke julgelt teada teada ning"
type textarea "If you can get it sooner from somewhere else, feel free to let us know."
type textarea "Kui mujalt saate varem kätte, siis andke julgelt teada teada ning saa"
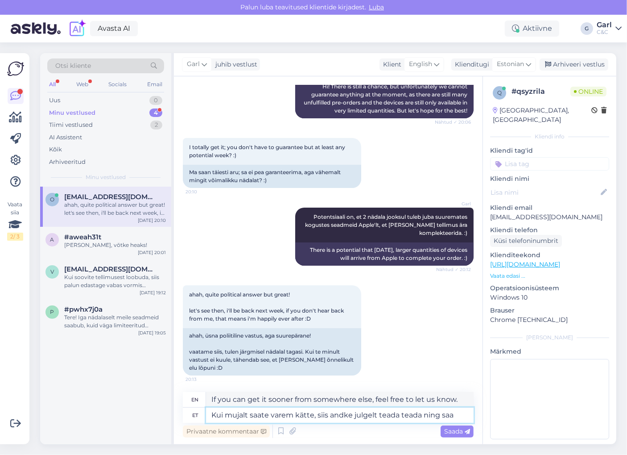
type textarea "If you can get it sooner from somewhere else, please feel free to let us know a…"
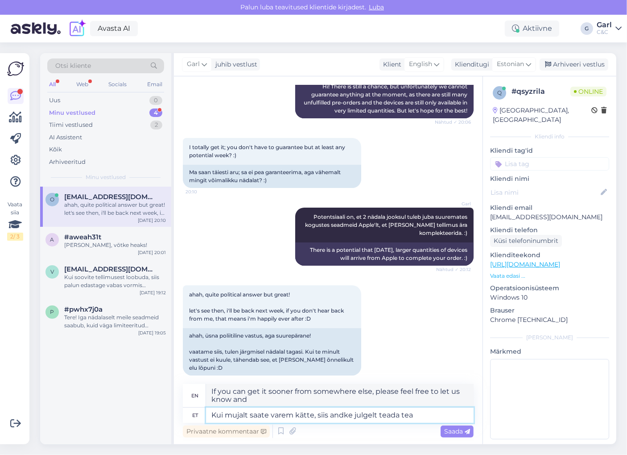
type textarea "Kui mujalt saate varem kätte, siis andke julgelt teada te"
type textarea "If you can get it sooner from somewhere else, feel free to let us know."
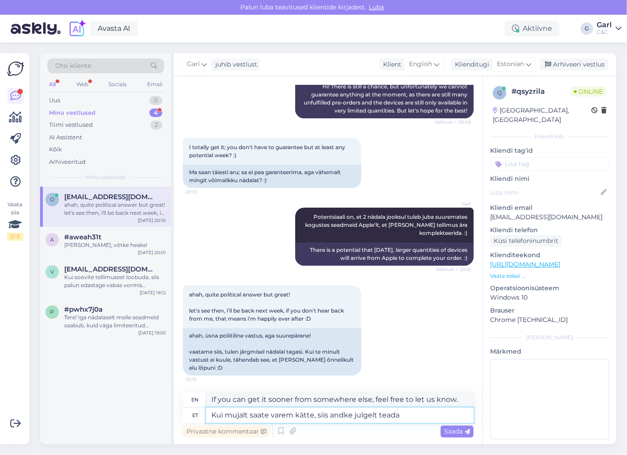
type textarea "Kui mujalt saate varem kätte, siis andke julgelt teada n"
type textarea "If you can get it sooner from somewhere else, please let me know."
type textarea "Kui mujalt saate varem kätte, siis andke julgelt teada ning sa"
type textarea "If you can receive it earlier from somewhere else, please feel free to let us k…"
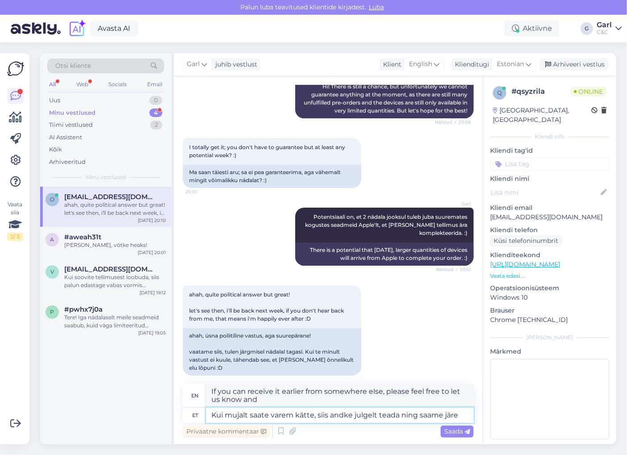
type textarea "Kui mujalt saate varem kätte, siis andke julgelt teada ning saame järel"
type textarea "If you can receive it earlier from somewhere else, feel free to let us know and…"
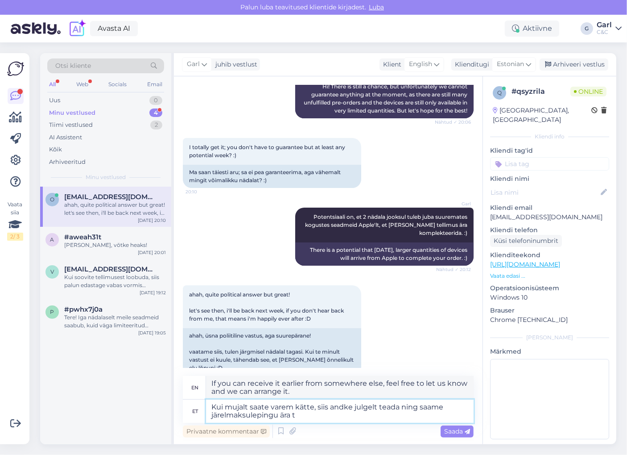
type textarea "Kui mujalt saate varem kätte, siis andke julgelt teada ning saame järelmaksulep…"
type textarea "If you can receive it earlier from somewhere else, feel free to let us know and…"
type textarea "Kui mujalt saate varem kätte, siis andke julgelt teada ning saame järelmaksulep…"
type textarea "If you can receive it earlier from somewhere else, please let us know and we ca…"
click at [329, 414] on textarea "Kui mujalt saate varem kätte, siis andke julgelt teada ning saame järelmaksulep…" at bounding box center [340, 410] width 268 height 23
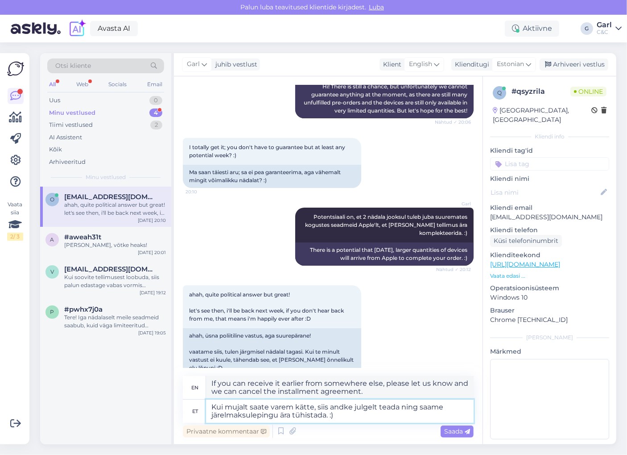
type textarea "Kui mujalt saate varem kätte, siis andke julgelt teada ning saame järelmaksulep…"
type textarea "If you can receive it earlier from somewhere else, feel free to let us know and…"
type textarea "Kui mujalt saate varem kätte, siis andke julgelt teada ning saame järelmaksulep…"
click at [212, 405] on textarea "Kui mujalt saate varem kätte, siis andke julgelt teada ning saame järelmaksulep…" at bounding box center [340, 410] width 268 height 23
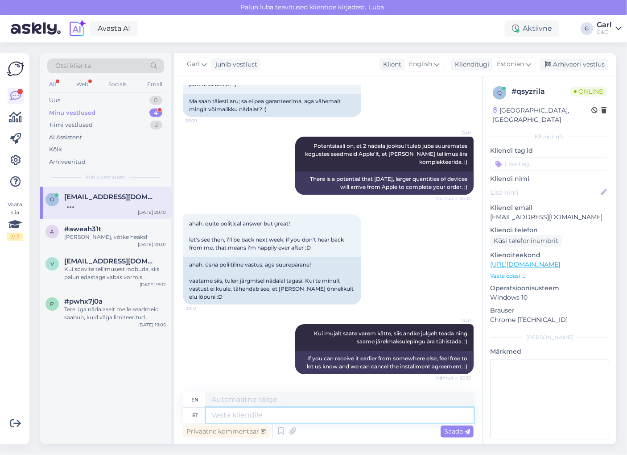
scroll to position [2446, 0]
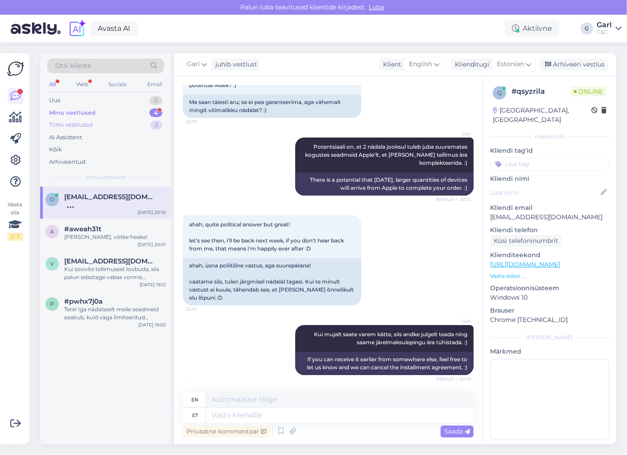
click at [113, 123] on div "Tiimi vestlused 2" at bounding box center [105, 125] width 117 height 12
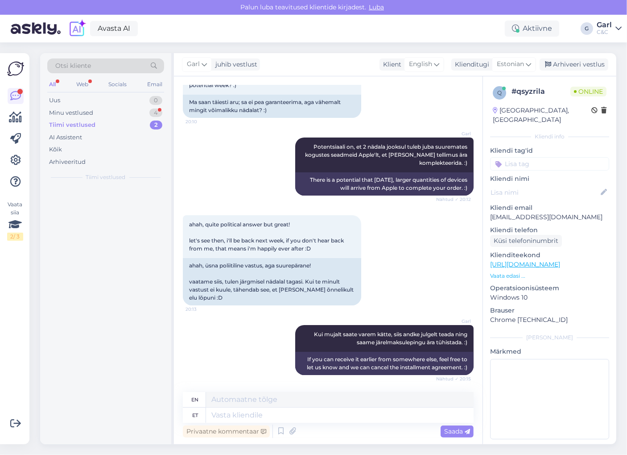
click at [112, 120] on div "Tiimi vestlused 2" at bounding box center [105, 125] width 117 height 12
click at [112, 117] on div "Minu vestlused 4" at bounding box center [105, 113] width 117 height 12
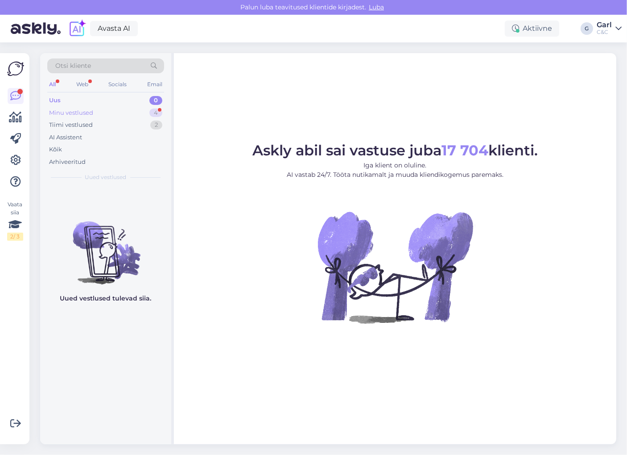
click at [132, 114] on div "Minu vestlused 4" at bounding box center [105, 113] width 117 height 12
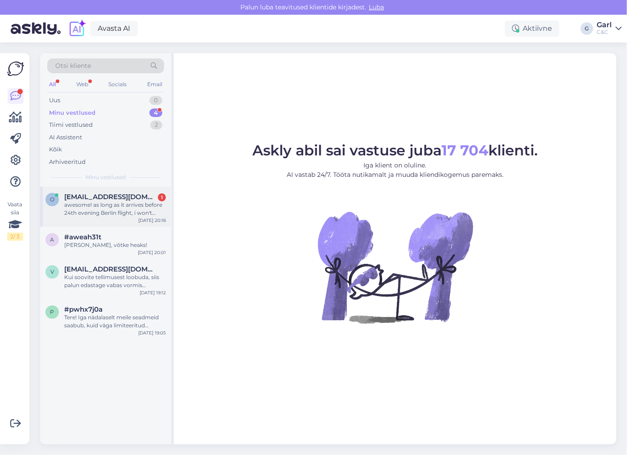
click at [133, 198] on span "[EMAIL_ADDRESS][DOMAIN_NAME]" at bounding box center [110, 197] width 93 height 8
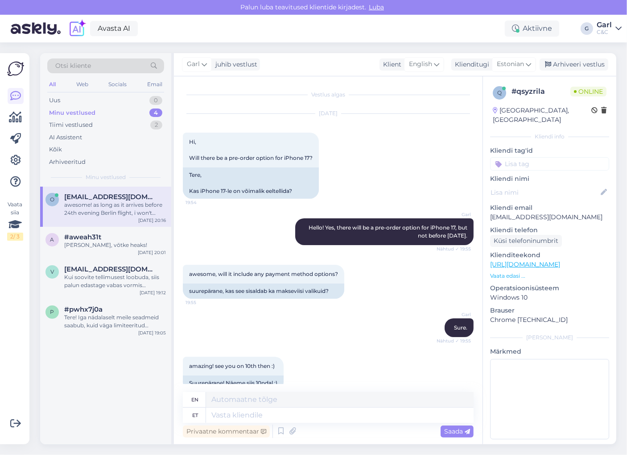
scroll to position [2515, 0]
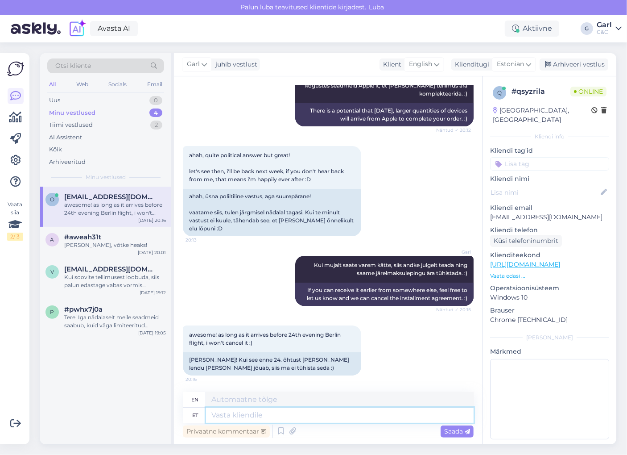
click at [337, 420] on textarea at bounding box center [340, 414] width 268 height 15
type textarea "Tä"
type textarea "Full"
type textarea "Täname T"
type textarea "Thank you"
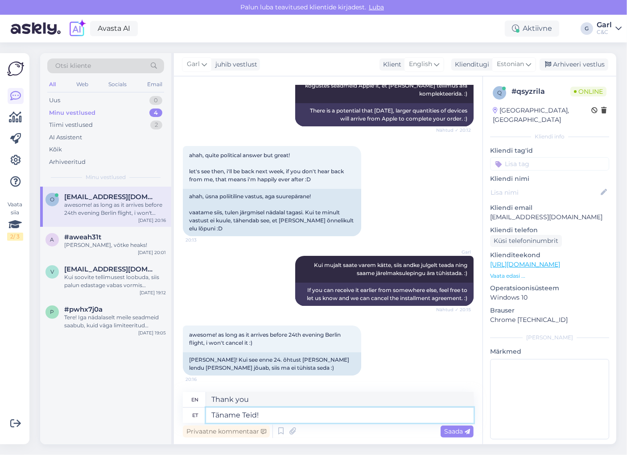
type textarea "Täname Teid!"
type textarea "Thank you!"
type textarea "Täname Teid"
type textarea "Thank you"
type textarea "Täname Teid mõistmast!"
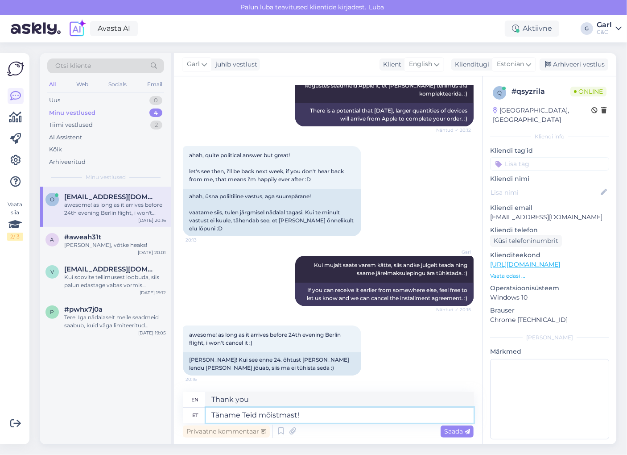
type textarea "Thank you for your understanding!"
click at [348, 417] on textarea "Täname Teid mõistmast!" at bounding box center [340, 414] width 268 height 15
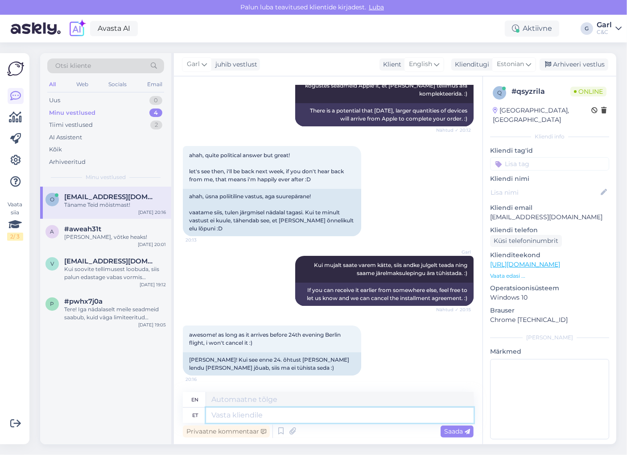
scroll to position [2569, 0]
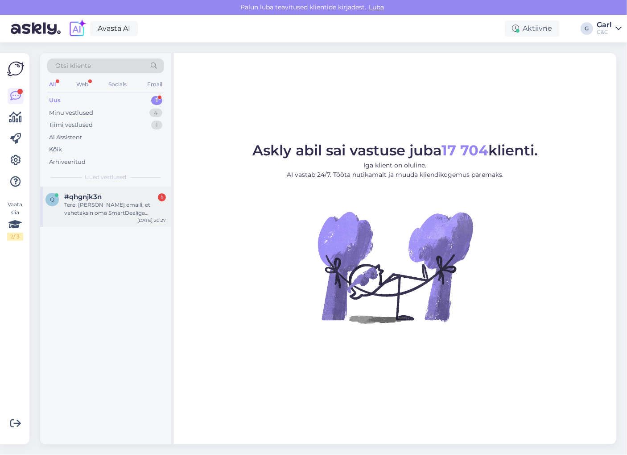
click at [118, 209] on div "Tere! [PERSON_NAME] emaili, et vahetaksin oma SmartDealiga soetatud seadme uue …" at bounding box center [115, 209] width 102 height 16
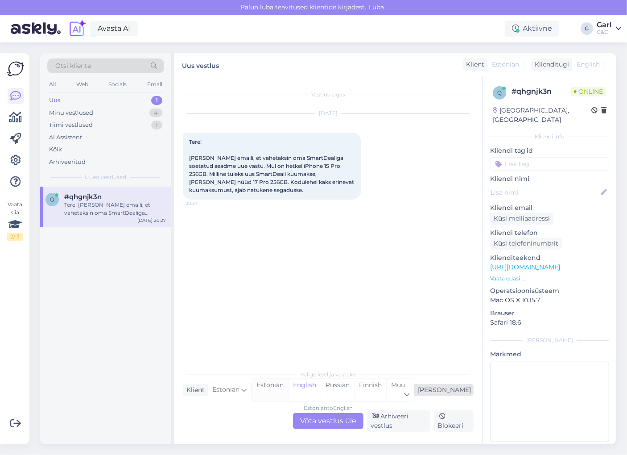
click at [288, 384] on div "Estonian" at bounding box center [270, 389] width 36 height 23
click at [307, 410] on div "Estonian to Estonian" at bounding box center [328, 408] width 53 height 8
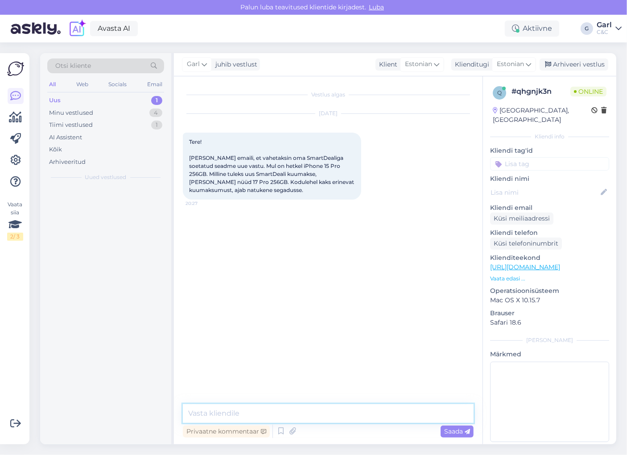
click at [305, 412] on textarea at bounding box center [328, 413] width 291 height 19
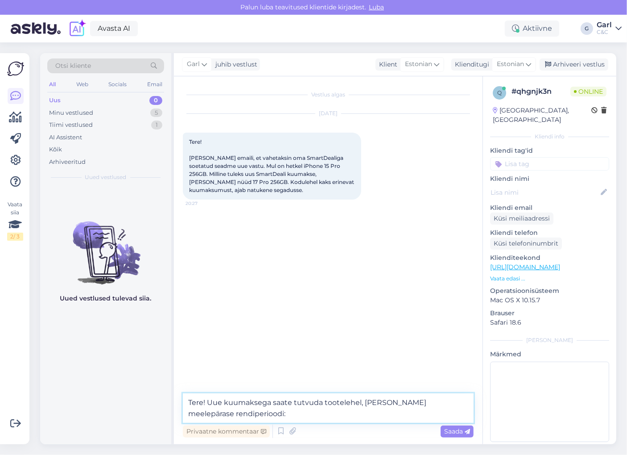
paste textarea "[URL][DOMAIN_NAME]"
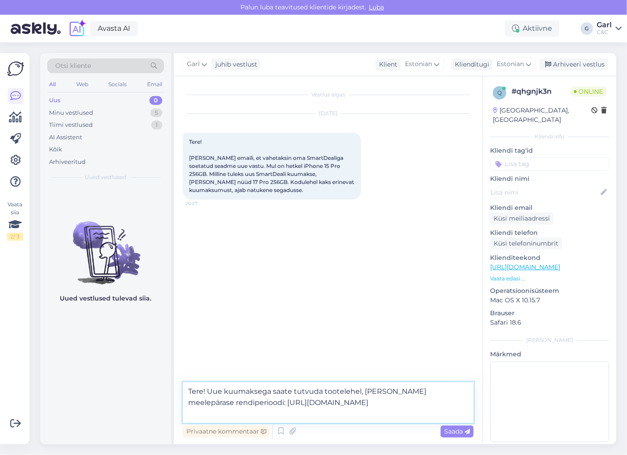
type textarea "Tere! Uue kuumaksega saate tutvuda tootelehel, [PERSON_NAME] meelepärase rendip…"
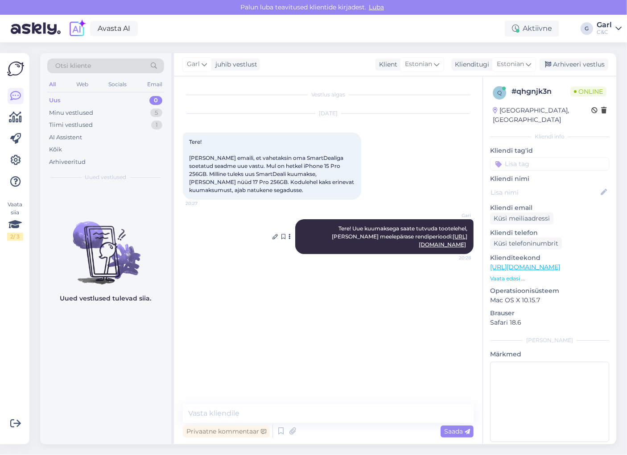
click at [419, 247] on link "[URL][DOMAIN_NAME]" at bounding box center [443, 240] width 49 height 15
click at [423, 245] on link "[URL][DOMAIN_NAME]" at bounding box center [443, 240] width 49 height 15
click at [272, 414] on textarea at bounding box center [328, 413] width 291 height 19
type textarea "Just."
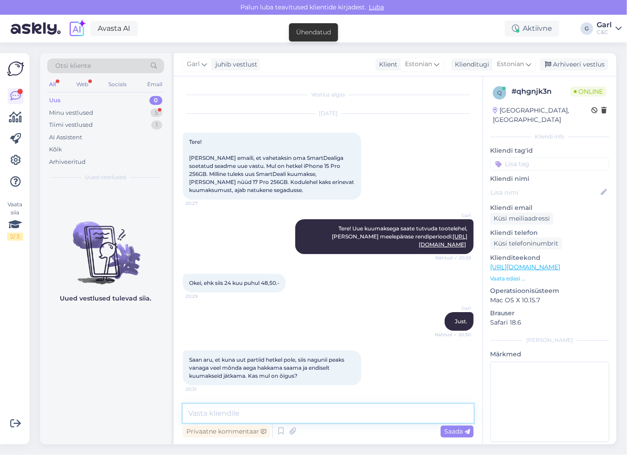
scroll to position [7, 0]
click at [311, 407] on textarea at bounding box center [328, 413] width 291 height 19
click at [311, 408] on textarea at bounding box center [328, 413] width 291 height 19
type textarea "Paraku [PERSON_NAME]. Hetkel on eeldatav tarneaeg ca 4-8 nädalat, kui tellida."
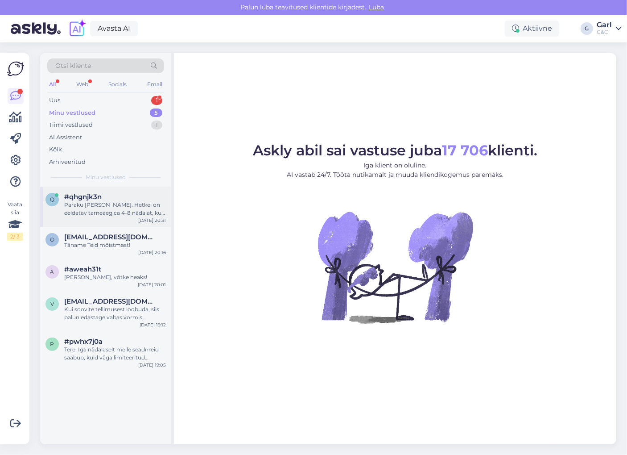
click at [131, 205] on div "Paraku [PERSON_NAME]. Hetkel on eeldatav tarneaeg ca 4-8 nädalat, kui tellida." at bounding box center [115, 209] width 102 height 16
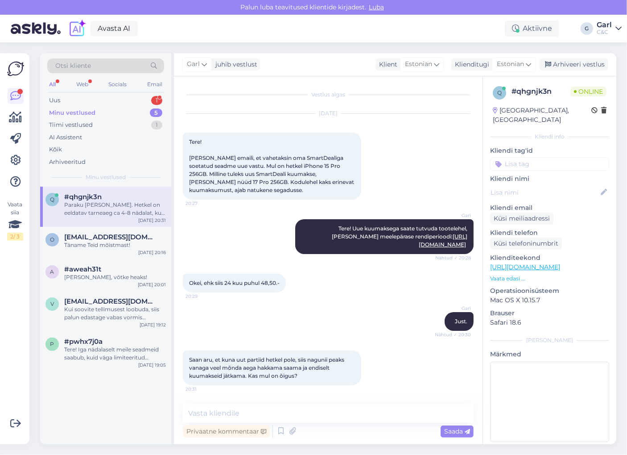
scroll to position [54, 0]
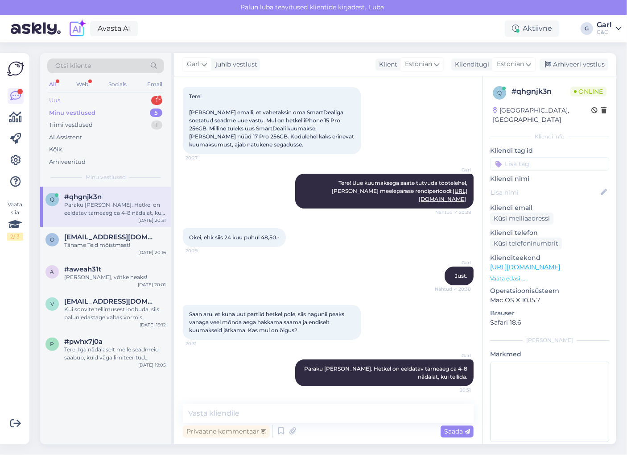
click at [155, 100] on div "1" at bounding box center [156, 100] width 11 height 9
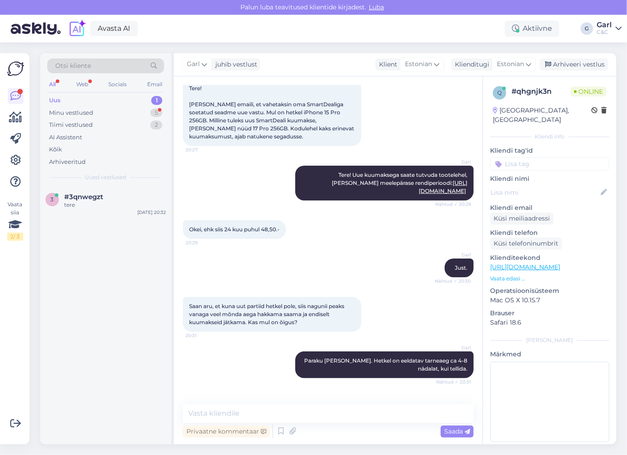
scroll to position [92, 0]
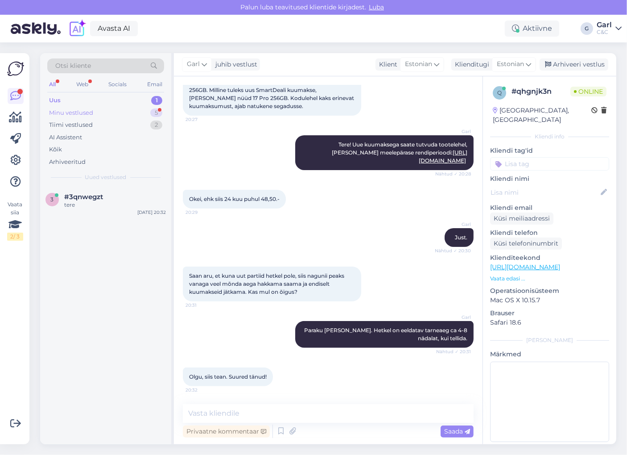
click at [136, 113] on div "Minu vestlused 5" at bounding box center [105, 113] width 117 height 12
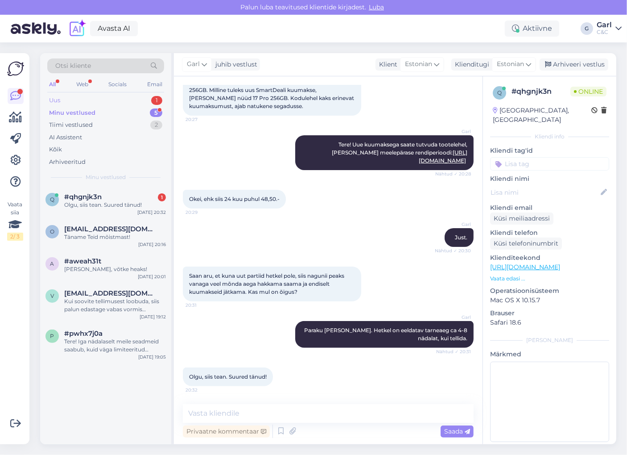
click at [137, 99] on div "Uus 1" at bounding box center [105, 100] width 117 height 12
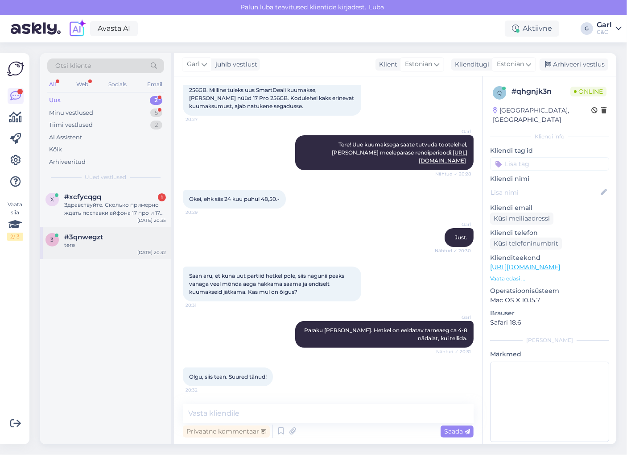
click at [78, 237] on span "#3qnwegzt" at bounding box center [83, 237] width 39 height 8
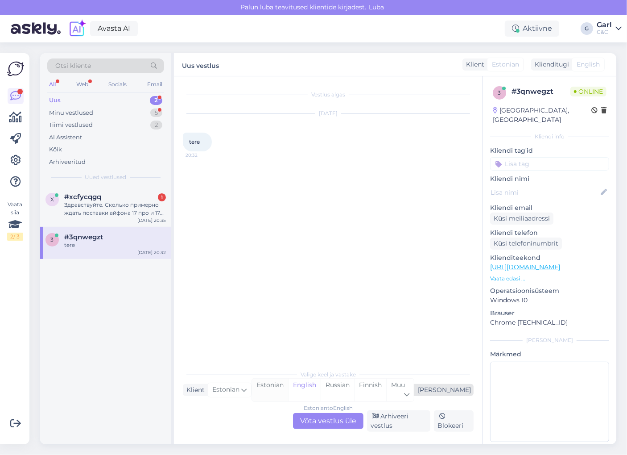
click at [288, 391] on div "Estonian" at bounding box center [270, 389] width 36 height 23
click at [330, 422] on div "Estonian to Estonian Võta vestlus üle" at bounding box center [328, 421] width 70 height 16
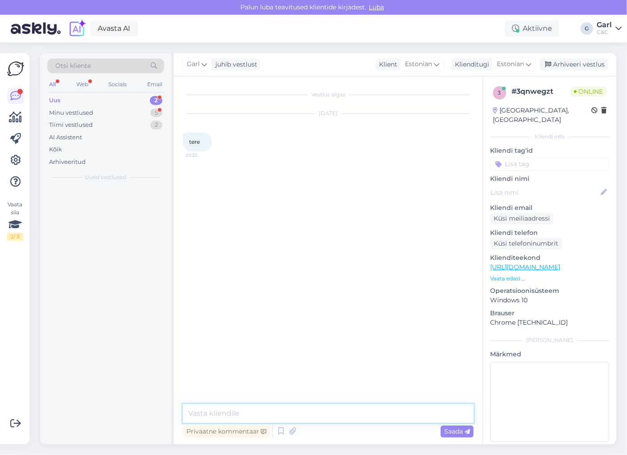
click at [330, 419] on textarea at bounding box center [328, 413] width 291 height 19
type textarea "Tere! Kuidas saan Teile abiks olla?"
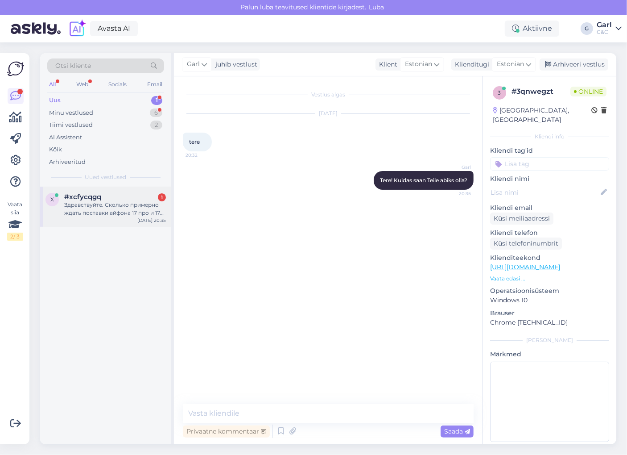
click at [117, 203] on div "Здравствуйте. Сколько примерно ждать поставки айфона 17 про и 17 про Макс на 25…" at bounding box center [115, 209] width 102 height 16
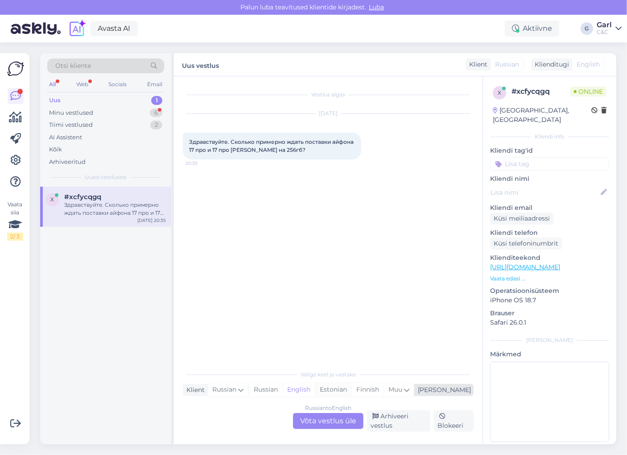
click at [352, 388] on div "Estonian" at bounding box center [333, 389] width 37 height 13
click at [350, 419] on div "Russian to Estonian Võta vestlus üle" at bounding box center [328, 421] width 70 height 16
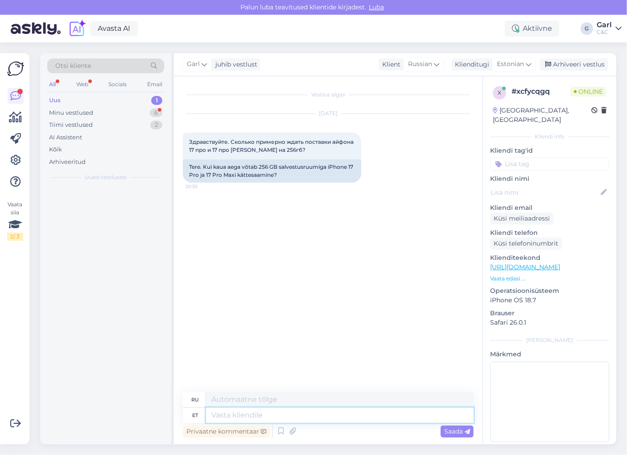
click at [350, 418] on textarea at bounding box center [340, 414] width 268 height 15
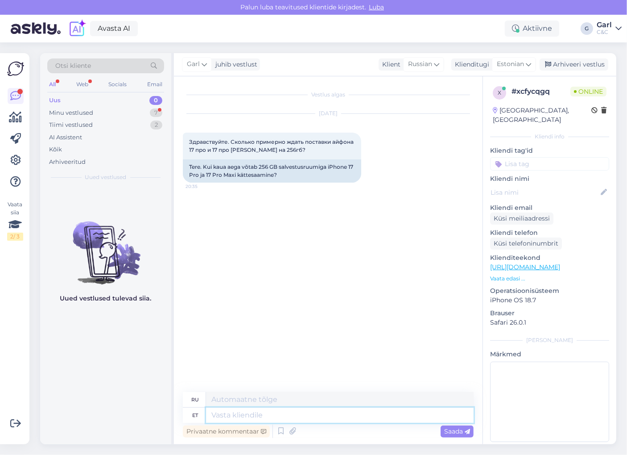
click at [349, 419] on textarea at bounding box center [340, 414] width 268 height 15
click at [277, 430] on icon at bounding box center [281, 430] width 11 height 13
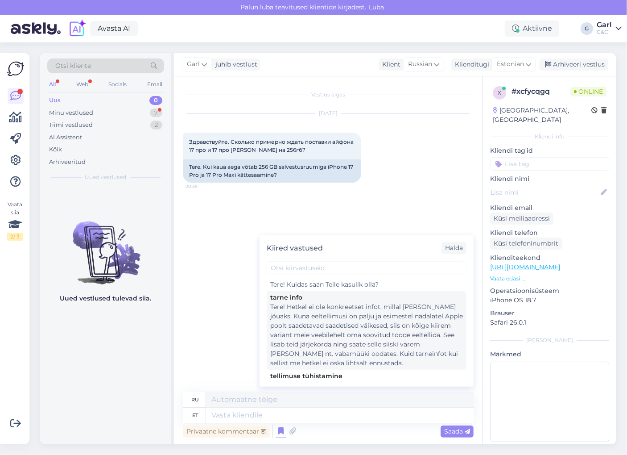
scroll to position [12, 0]
click at [388, 351] on div "Tere! Hetkel ei ole konkreetset infot, millal toode kohale jõuaks. Kuna eeltell…" at bounding box center [366, 333] width 193 height 66
type textarea "Здравствуйте! В настоящее время нет точной информации о сроках поставки. Поскол…"
type textarea "Tere! Hetkel ei ole konkreetset infot, millal toode kohale jõuaks. Kuna eeltell…"
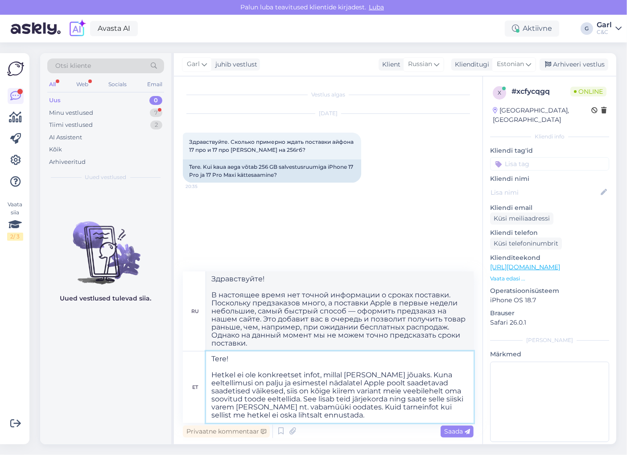
click at [335, 415] on textarea "Tere! Hetkel ei ole konkreetset infot, millal toode kohale jõuaks. Kuna eeltell…" at bounding box center [340, 386] width 268 height 71
click at [359, 412] on textarea "Tere! Hetkel ei ole konkreetset infot, millal toode kohale jõuaks. Kuna eeltell…" at bounding box center [340, 386] width 268 height 71
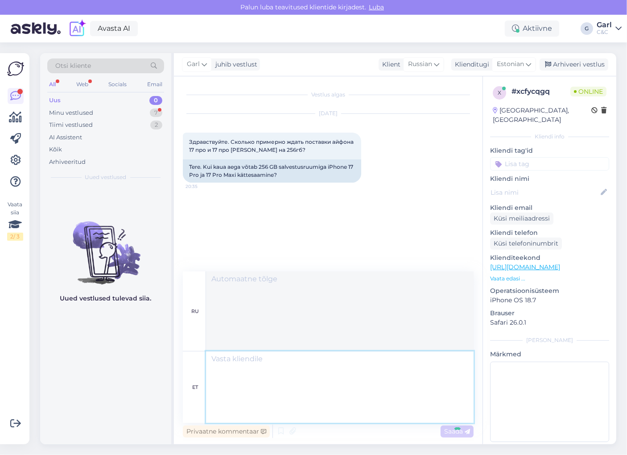
scroll to position [0, 0]
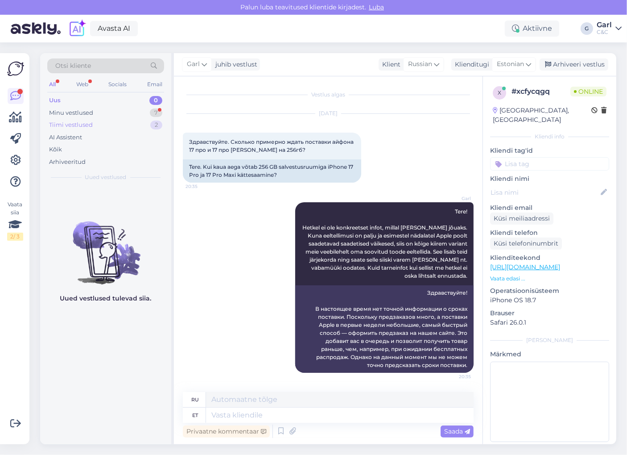
click at [127, 119] on div "Tiimi vestlused 2" at bounding box center [105, 125] width 117 height 12
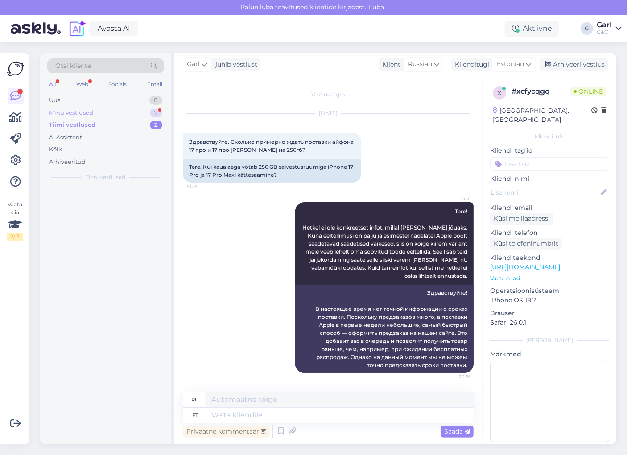
click at [134, 109] on div "Minu vestlused 7" at bounding box center [105, 113] width 117 height 12
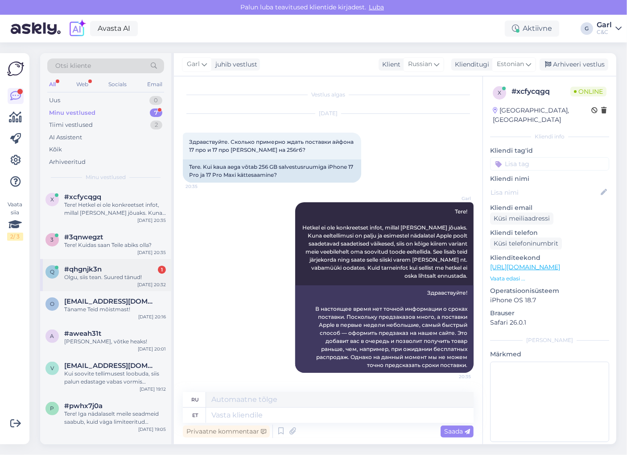
click at [116, 280] on div "q #qhgnjk3n 1 Olgu, siis tean. Suured tänud! Oct 14 20:32" at bounding box center [105, 275] width 131 height 32
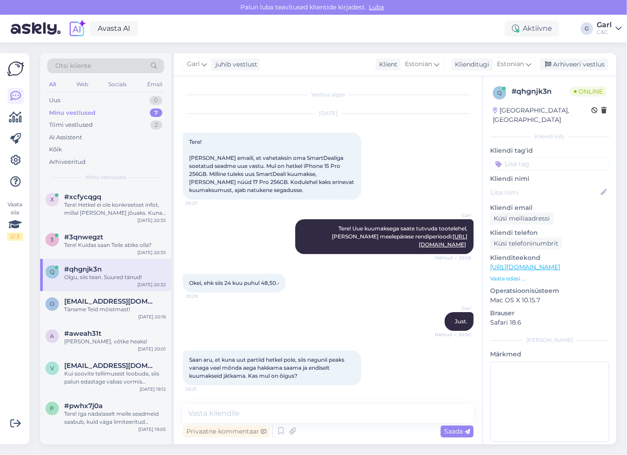
scroll to position [92, 0]
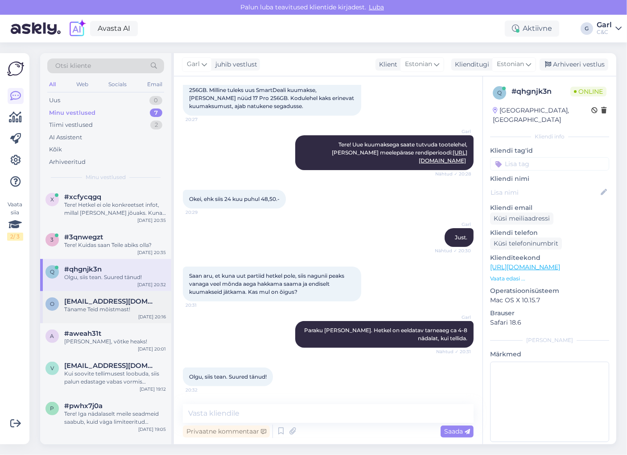
click at [128, 305] on div "Täname Teid mõistmast!" at bounding box center [115, 309] width 102 height 8
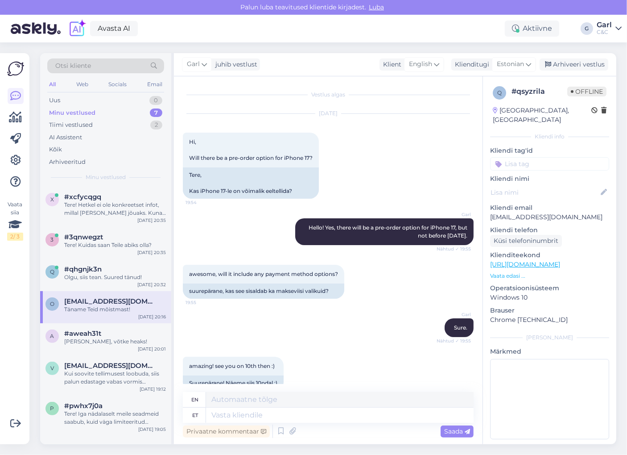
scroll to position [2569, 0]
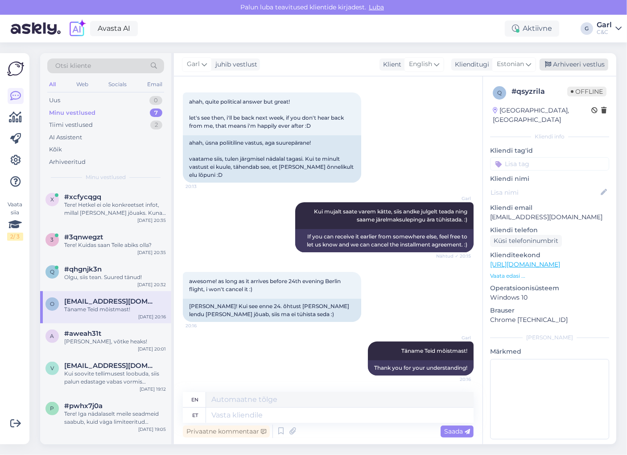
click at [600, 61] on div "Arhiveeri vestlus" at bounding box center [574, 64] width 69 height 12
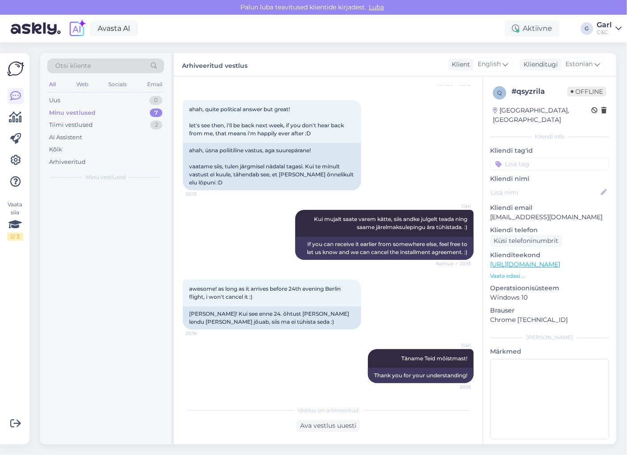
scroll to position [2560, 0]
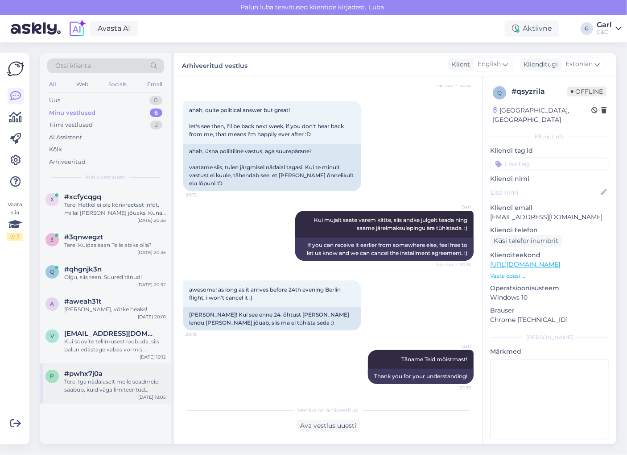
click at [111, 377] on div "#pwhx7j0a Tere! Iga nädalaselt meile seadmeid saabub, kuid väga limiteeritud ko…" at bounding box center [115, 381] width 102 height 24
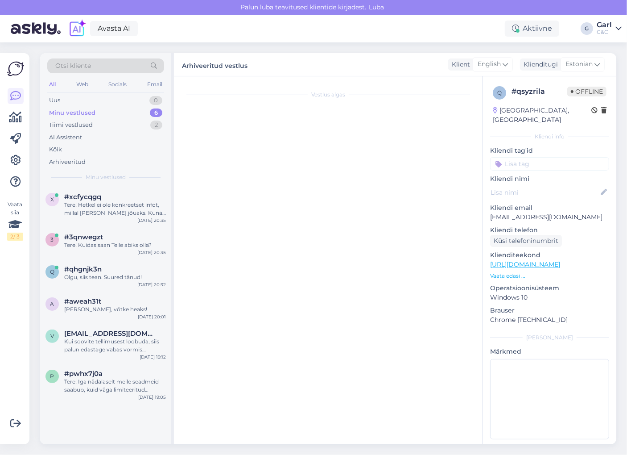
scroll to position [197, 0]
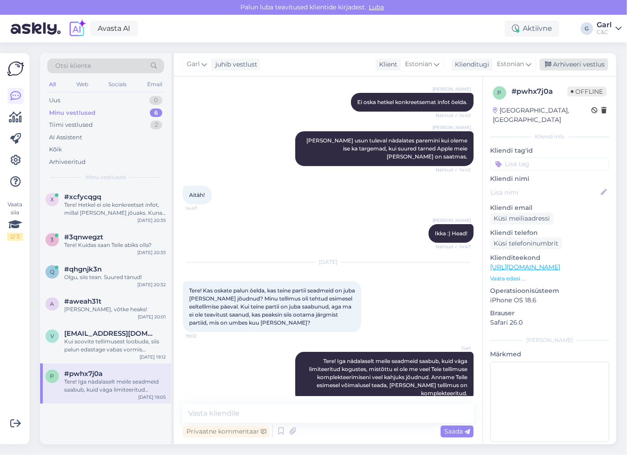
click at [591, 63] on div "Arhiveeri vestlus" at bounding box center [574, 64] width 69 height 12
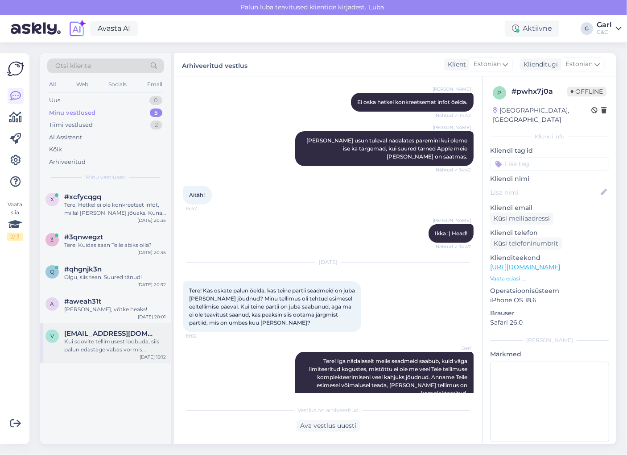
click at [124, 341] on div "Kui soovite tellimusest loobuda, siis palun edastage vabas vormis tühistamise s…" at bounding box center [115, 345] width 102 height 16
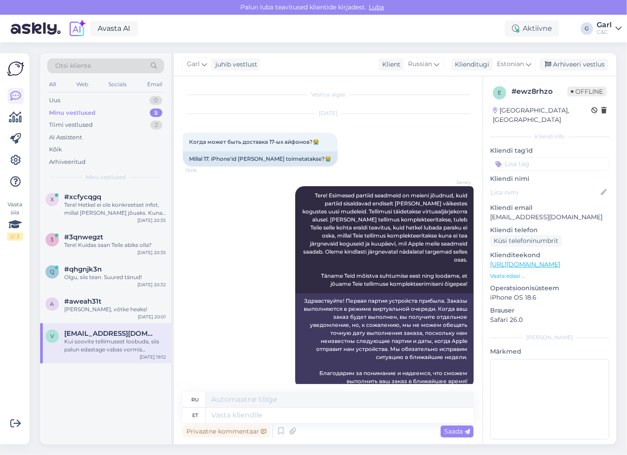
scroll to position [1672, 0]
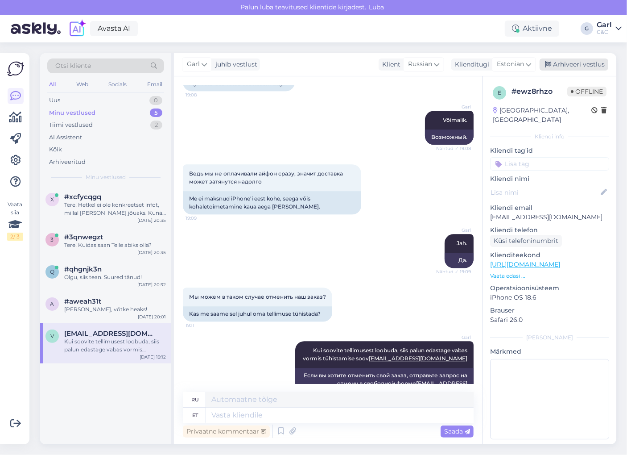
click at [583, 63] on div "Arhiveeri vestlus" at bounding box center [574, 64] width 69 height 12
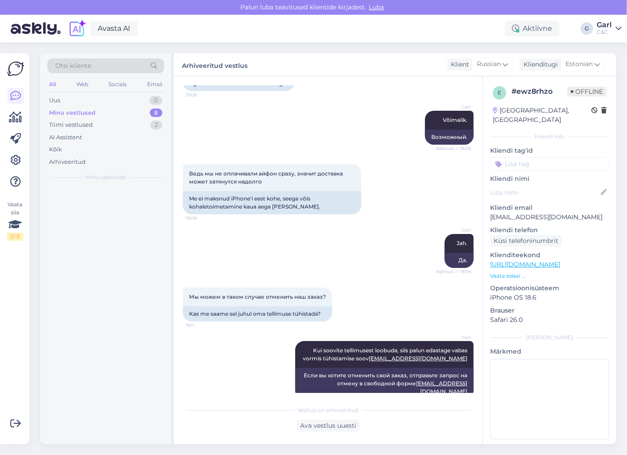
scroll to position [1663, 0]
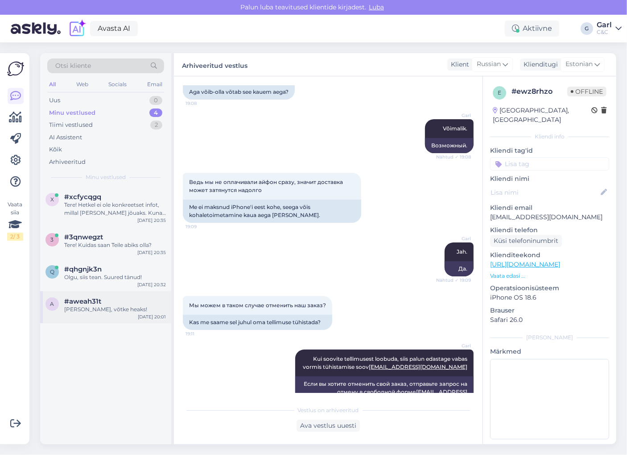
click at [105, 301] on div "#aweah31t" at bounding box center [115, 301] width 102 height 8
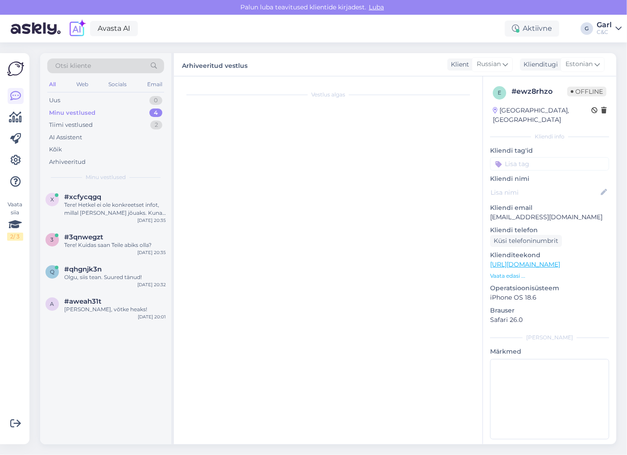
scroll to position [299, 0]
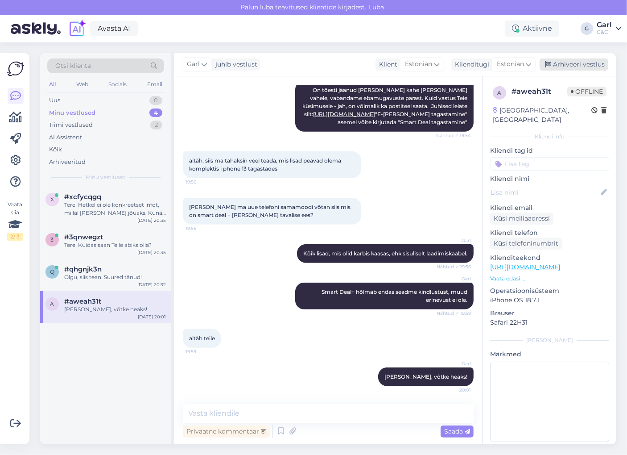
click at [576, 67] on div "Arhiveeri vestlus" at bounding box center [574, 64] width 69 height 12
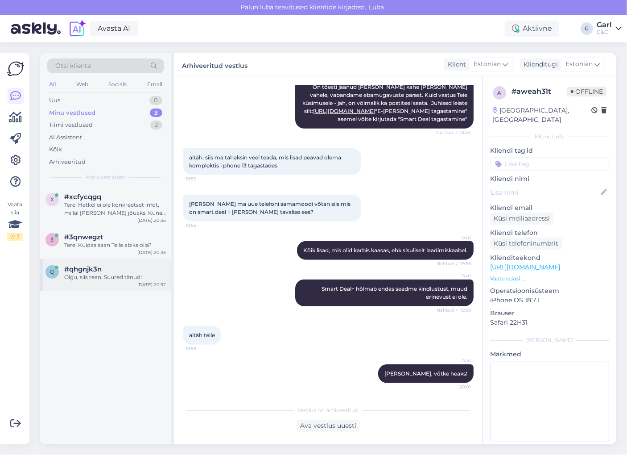
click at [117, 267] on div "#qhgnjk3n" at bounding box center [115, 269] width 102 height 8
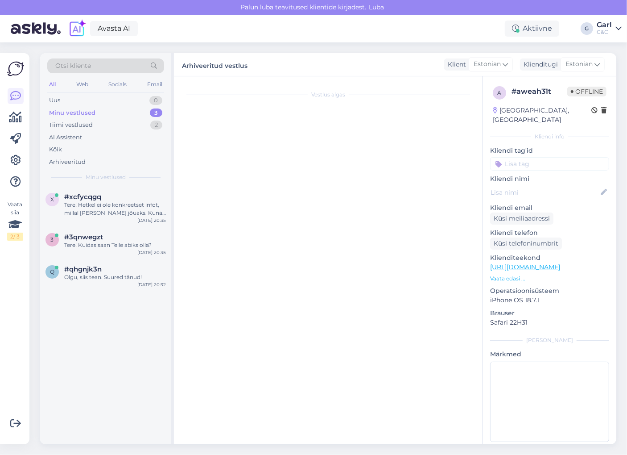
scroll to position [92, 0]
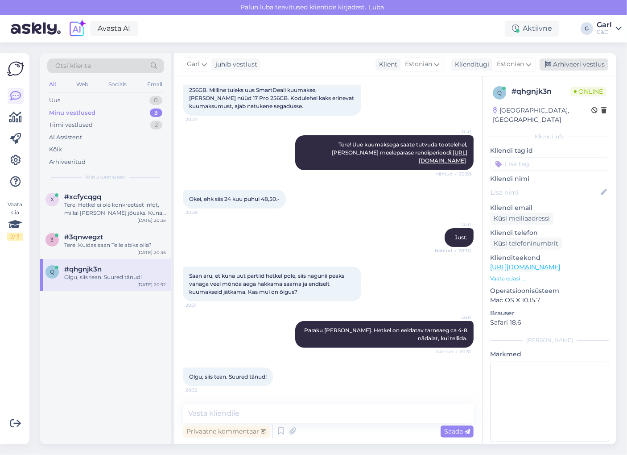
click at [593, 60] on div "Arhiveeri vestlus" at bounding box center [574, 64] width 69 height 12
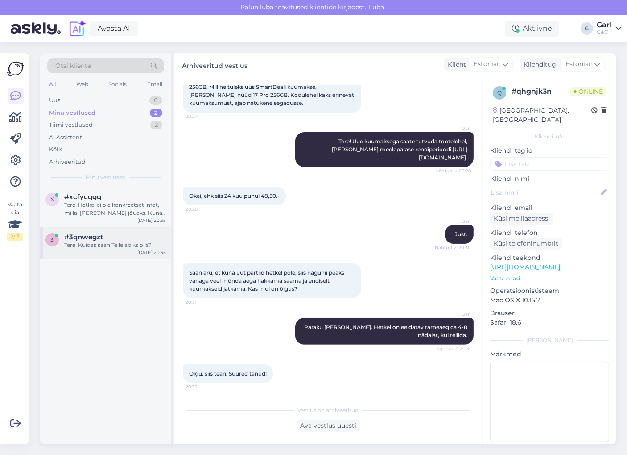
click at [114, 234] on div "#3qnwegzt" at bounding box center [115, 237] width 102 height 8
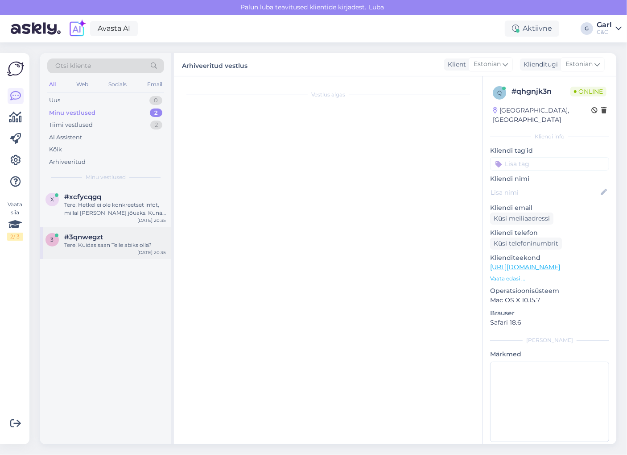
scroll to position [0, 0]
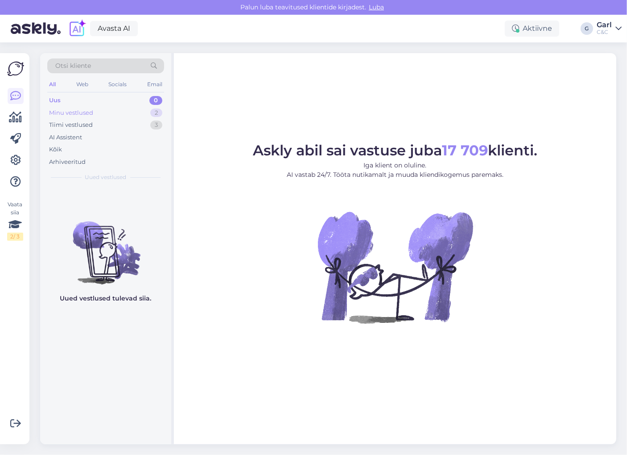
click at [153, 117] on div "Minu vestlused 2" at bounding box center [105, 113] width 117 height 12
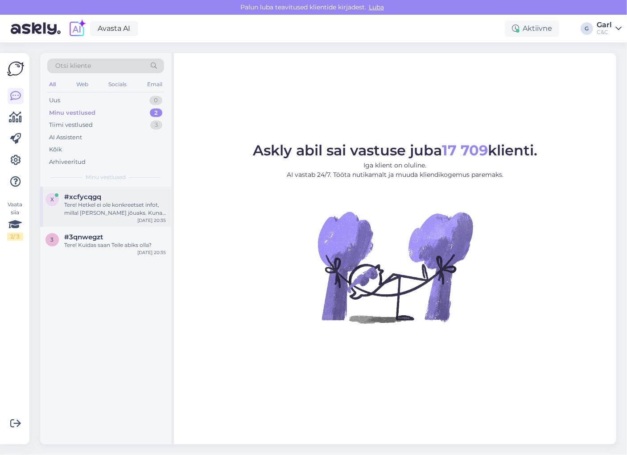
click at [144, 193] on div "#xcfycqgq" at bounding box center [115, 197] width 102 height 8
